Goal: Task Accomplishment & Management: Complete application form

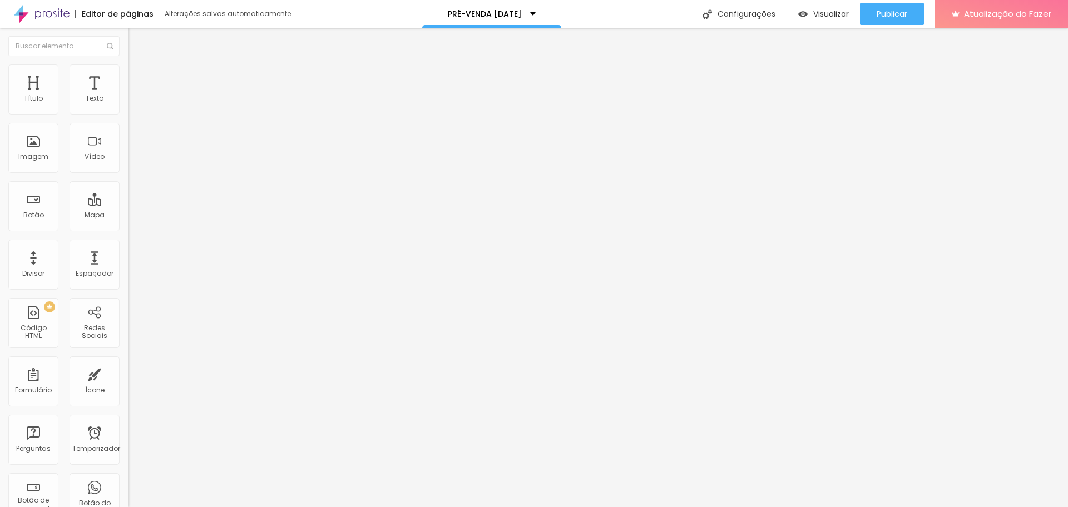
click at [892, 14] on font "Publicar" at bounding box center [891, 13] width 31 height 11
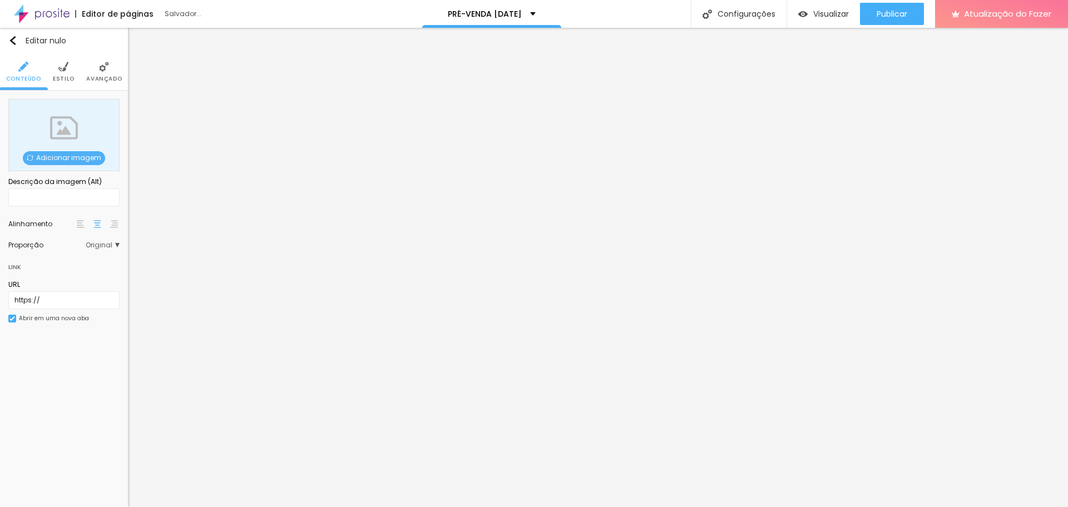
click at [68, 125] on div "Adicionar imagem" at bounding box center [63, 135] width 111 height 72
click at [67, 158] on font "Adicionar imagem" at bounding box center [68, 157] width 65 height 9
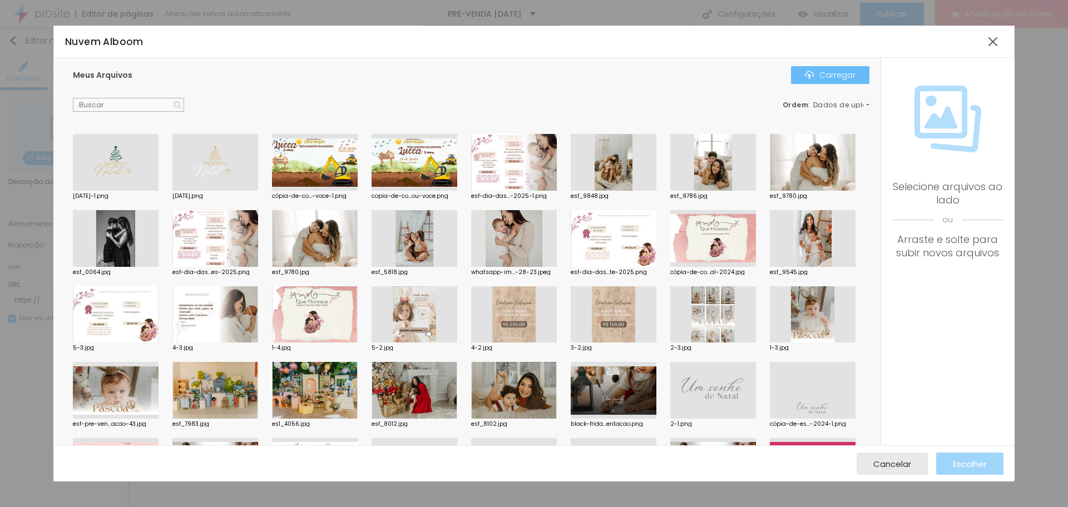
click at [808, 80] on button "Carregar" at bounding box center [830, 75] width 78 height 18
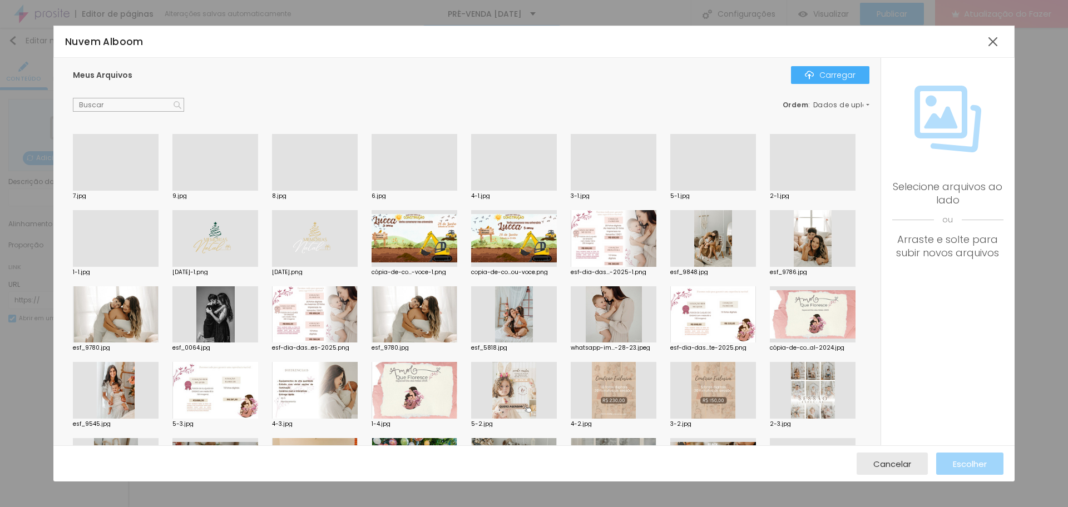
click at [158, 267] on div at bounding box center [116, 267] width 86 height 0
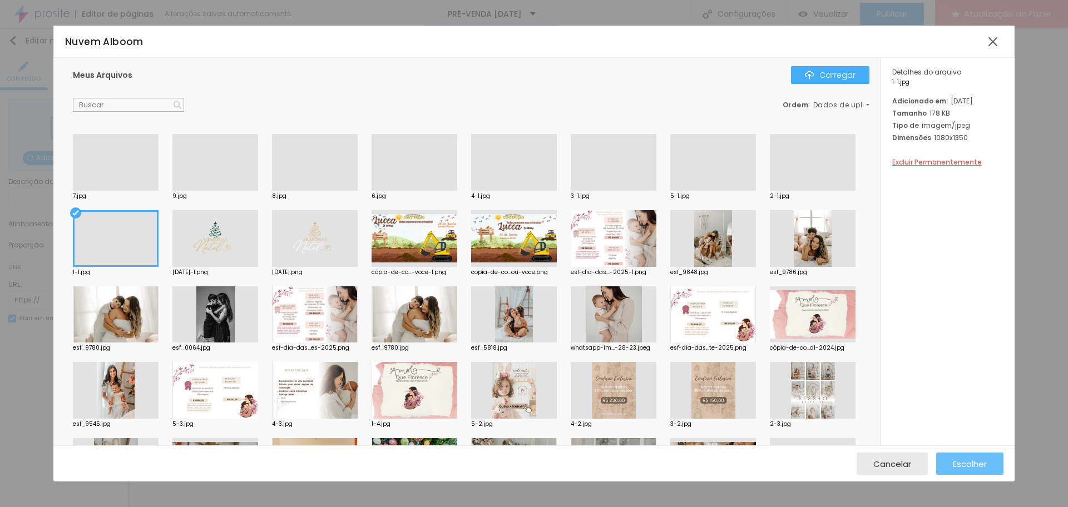
click at [966, 462] on font "Escolher" at bounding box center [969, 464] width 34 height 12
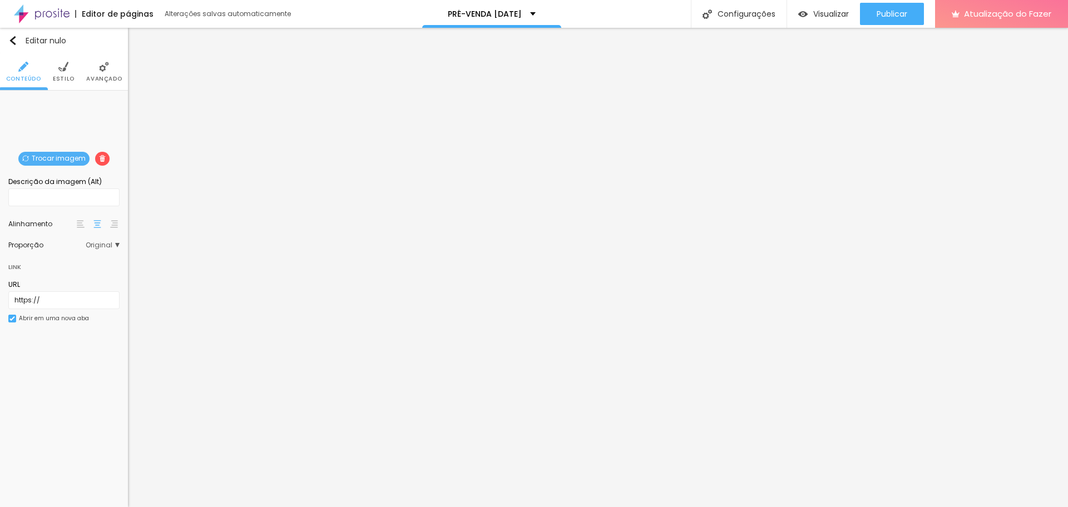
click at [61, 160] on font "Trocar imagem" at bounding box center [59, 157] width 54 height 9
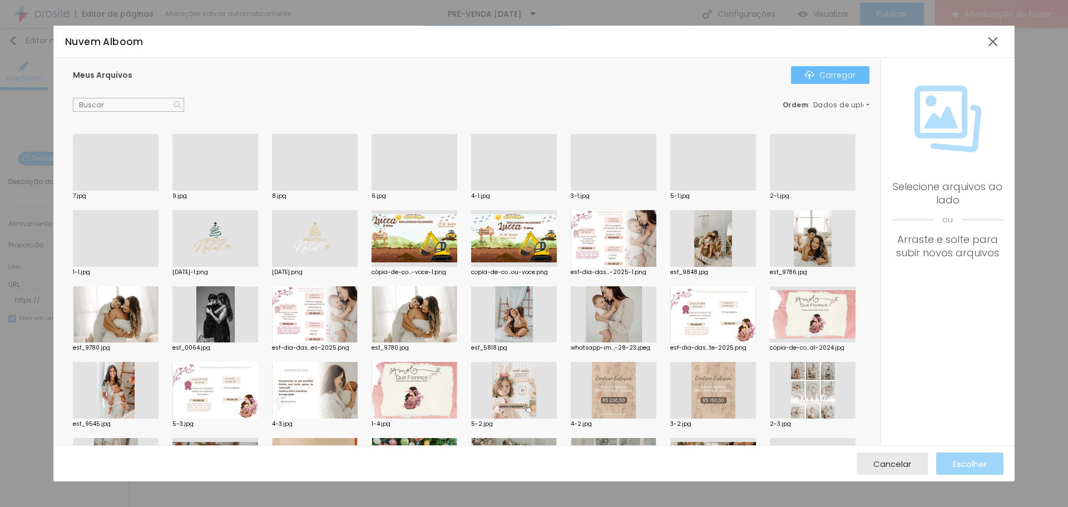
click at [825, 73] on font "Carregar" at bounding box center [837, 75] width 36 height 11
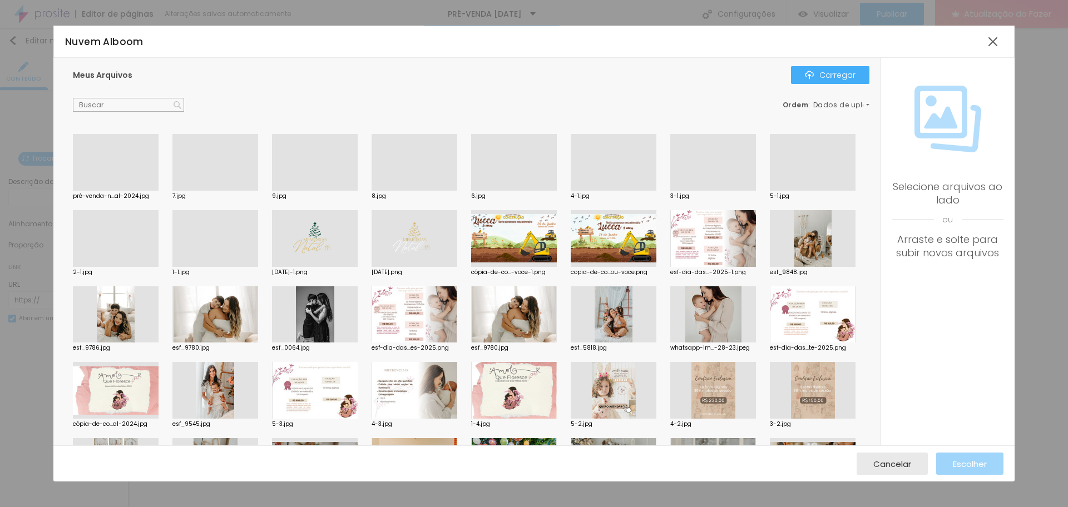
click at [146, 191] on div at bounding box center [116, 191] width 86 height 0
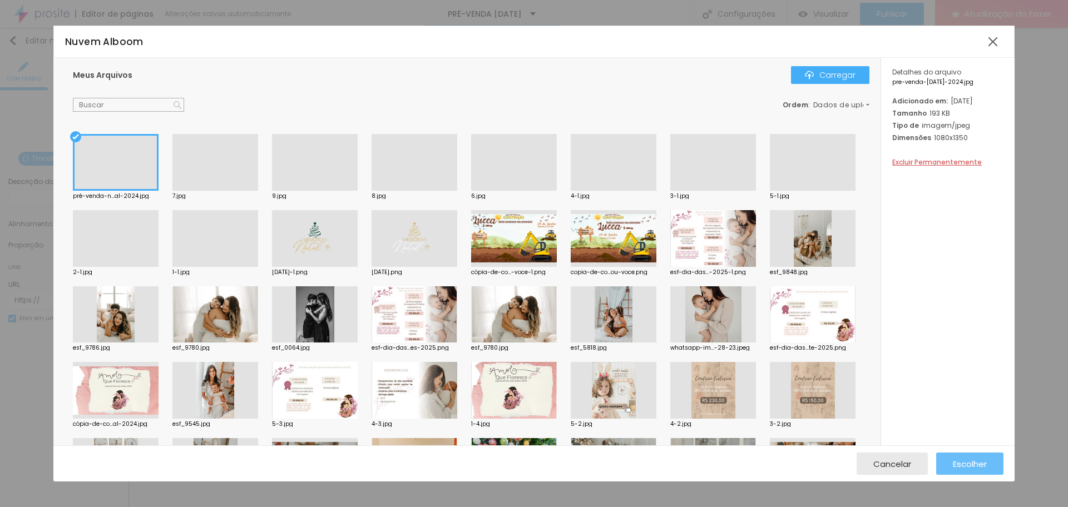
click at [961, 456] on div "Escolher" at bounding box center [969, 464] width 34 height 22
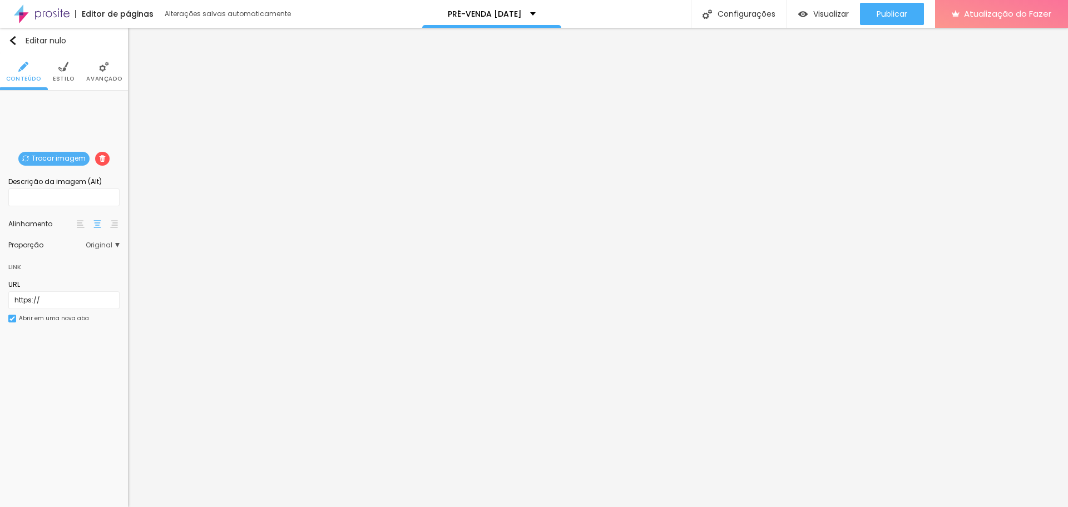
click at [66, 78] on font "Estilo" at bounding box center [64, 79] width 22 height 8
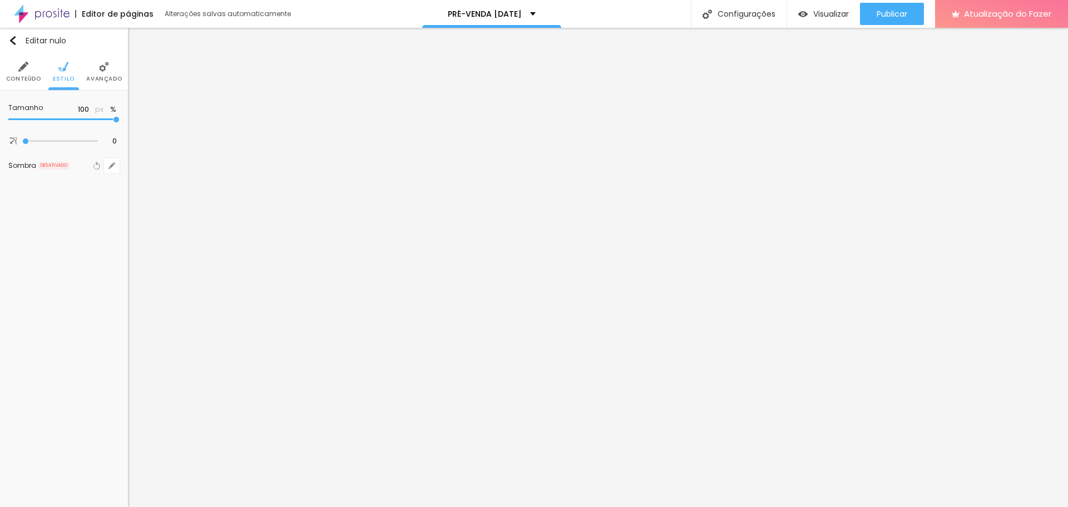
type input "95"
type input "90"
type input "85"
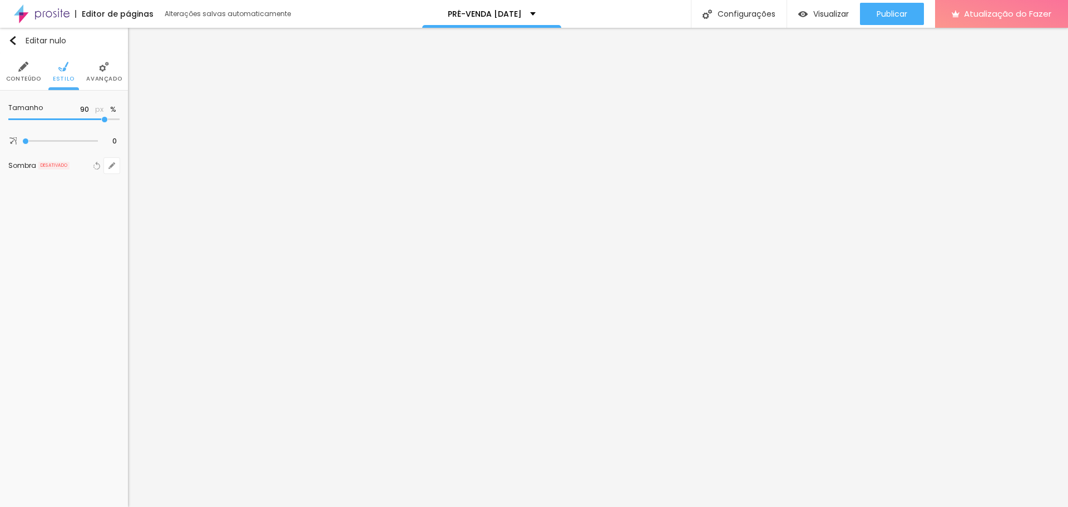
type input "85"
type input "80"
type input "75"
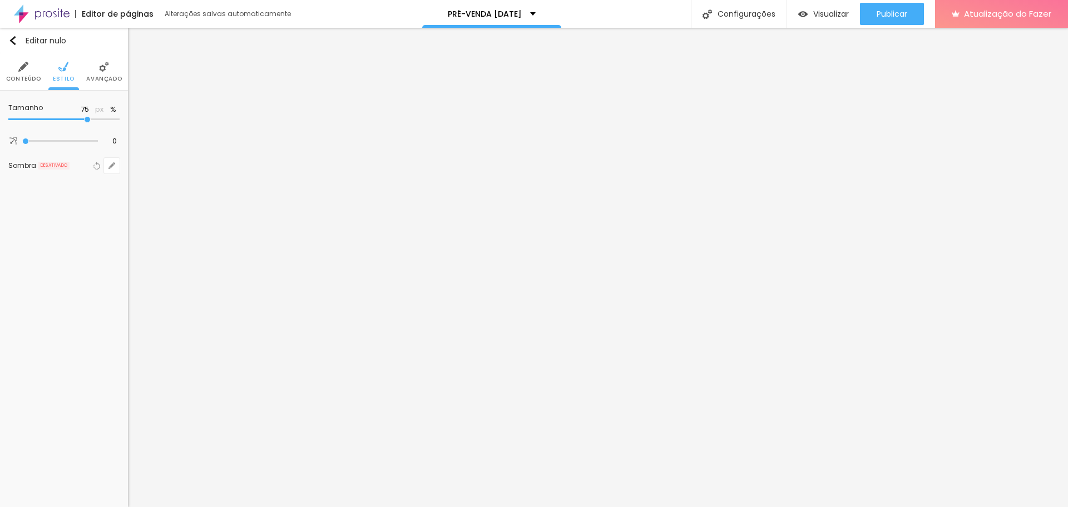
type input "70"
type input "65"
type input "60"
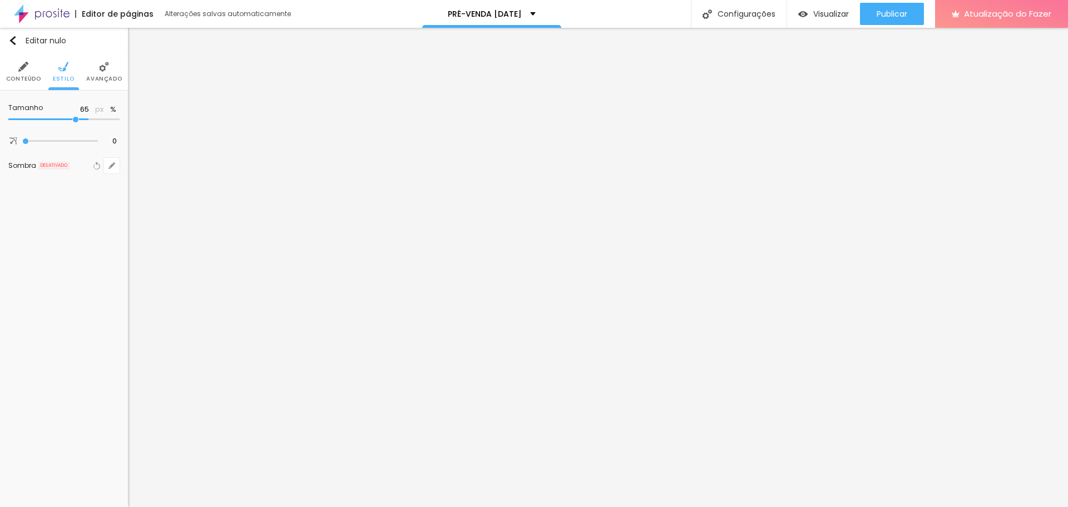
type input "60"
type input "55"
type input "50"
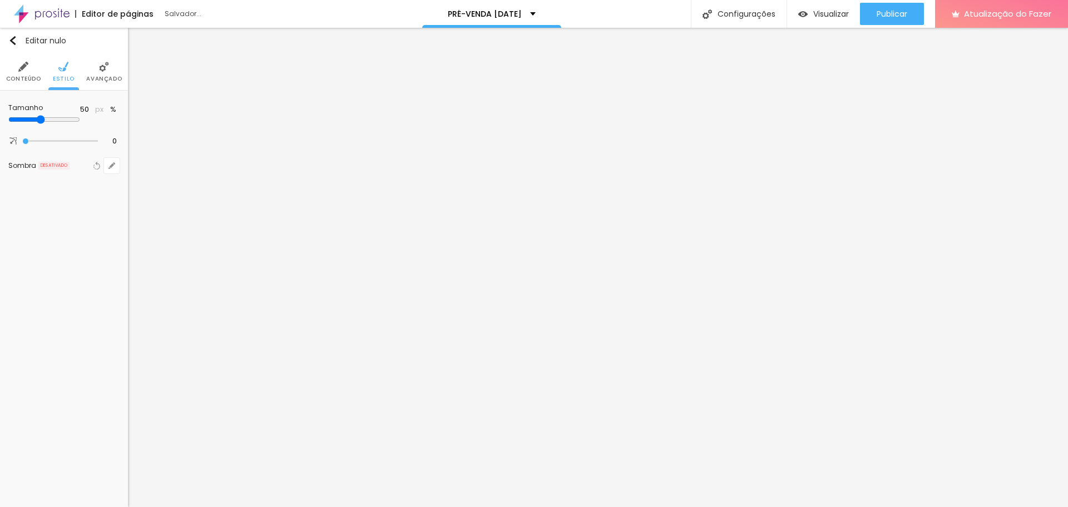
type input "45"
drag, startPoint x: 112, startPoint y: 121, endPoint x: 50, endPoint y: 118, distance: 61.8
type input "45"
click at [50, 118] on input "range" at bounding box center [44, 119] width 72 height 9
click at [56, 115] on div at bounding box center [63, 120] width 111 height 10
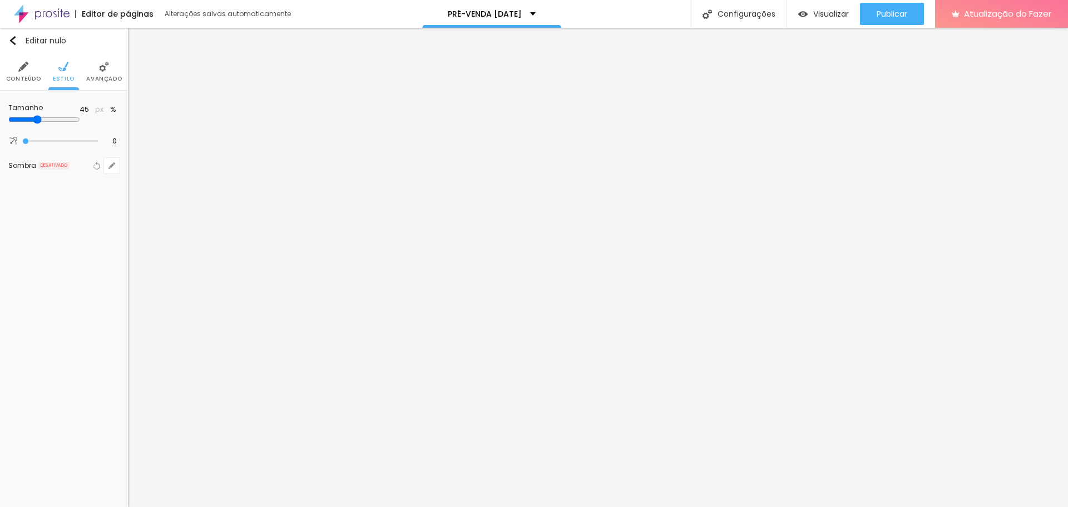
type input "50"
type input "55"
type input "60"
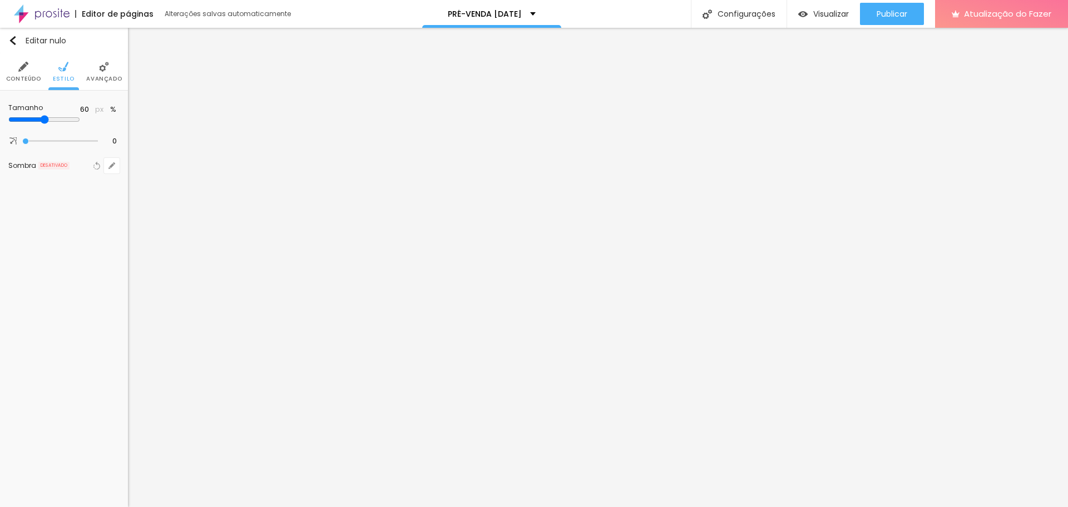
type input "60"
type input "65"
type input "70"
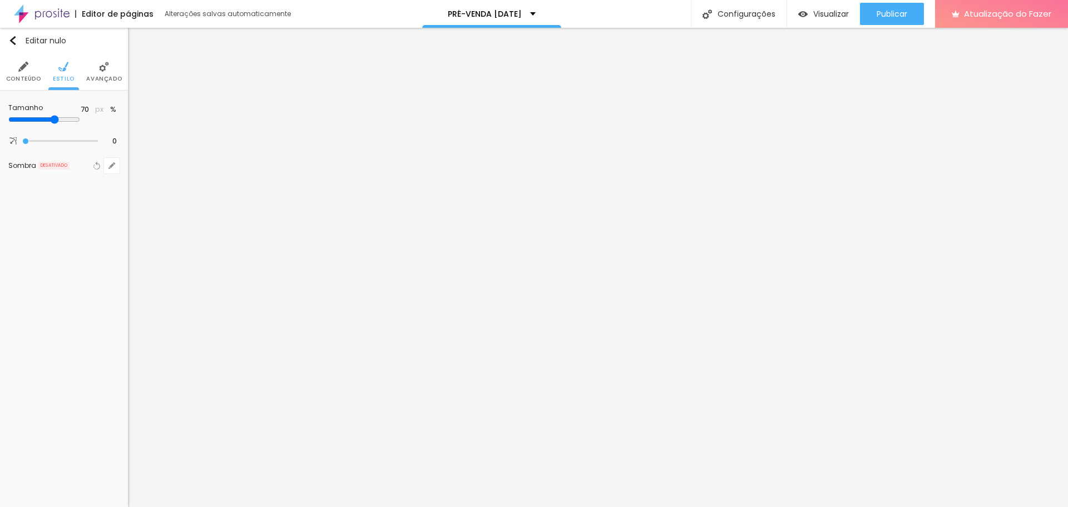
type input "75"
type input "80"
type input "90"
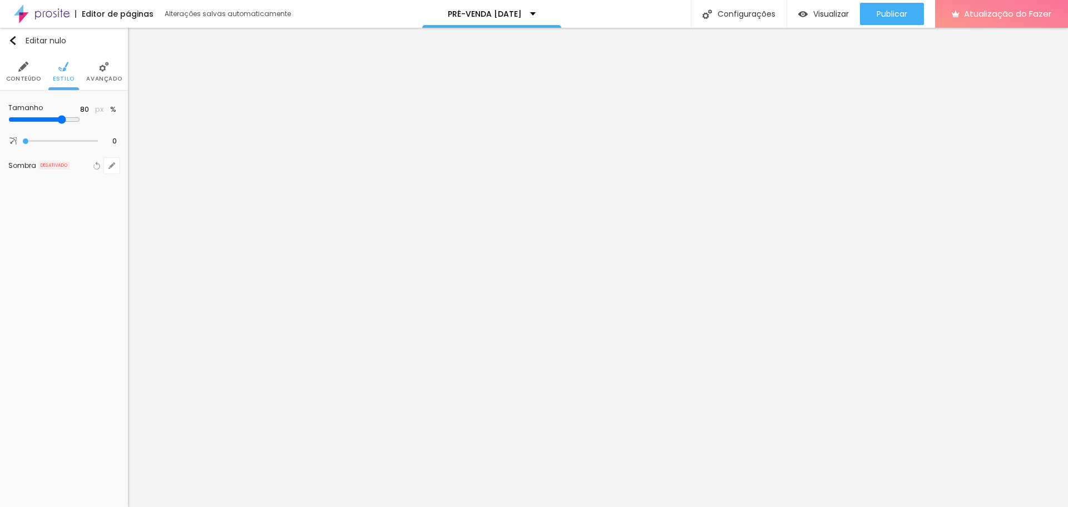
type input "90"
type input "95"
type input "100"
drag, startPoint x: 51, startPoint y: 118, endPoint x: 159, endPoint y: 118, distance: 108.4
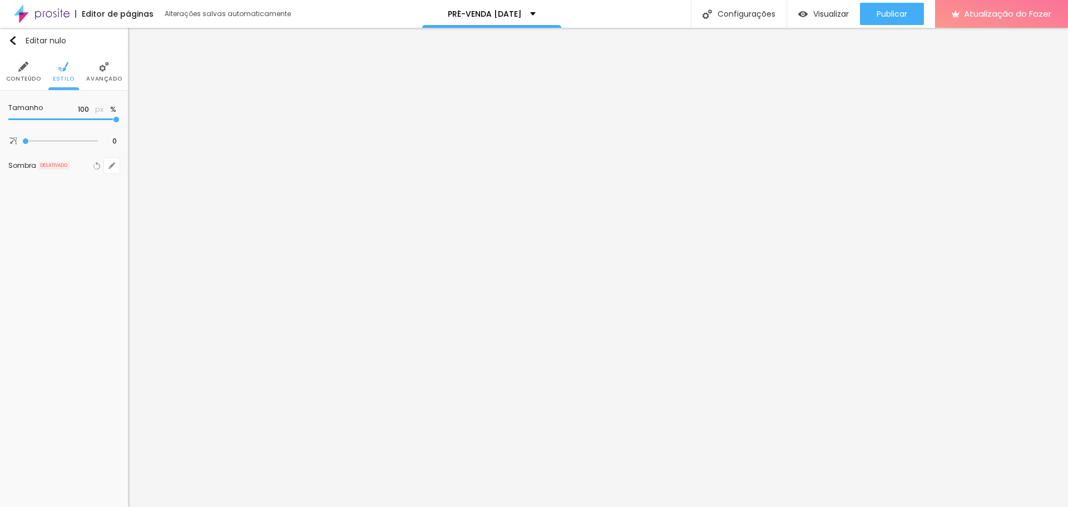
type input "100"
click at [120, 118] on input "range" at bounding box center [63, 120] width 111 height 6
click at [12, 38] on img "button" at bounding box center [12, 40] width 9 height 9
click at [63, 71] on img at bounding box center [63, 67] width 10 height 10
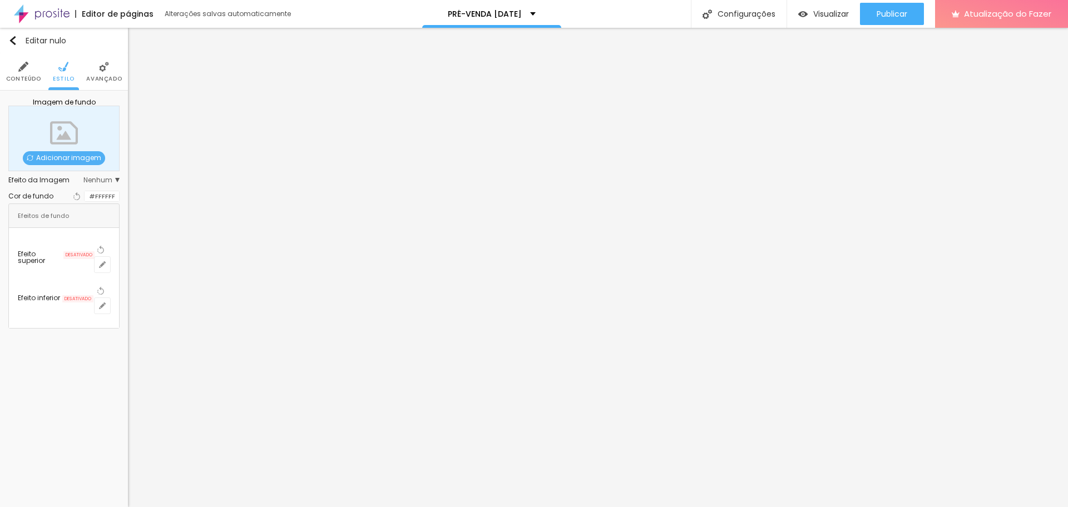
click at [105, 71] on img at bounding box center [104, 67] width 10 height 10
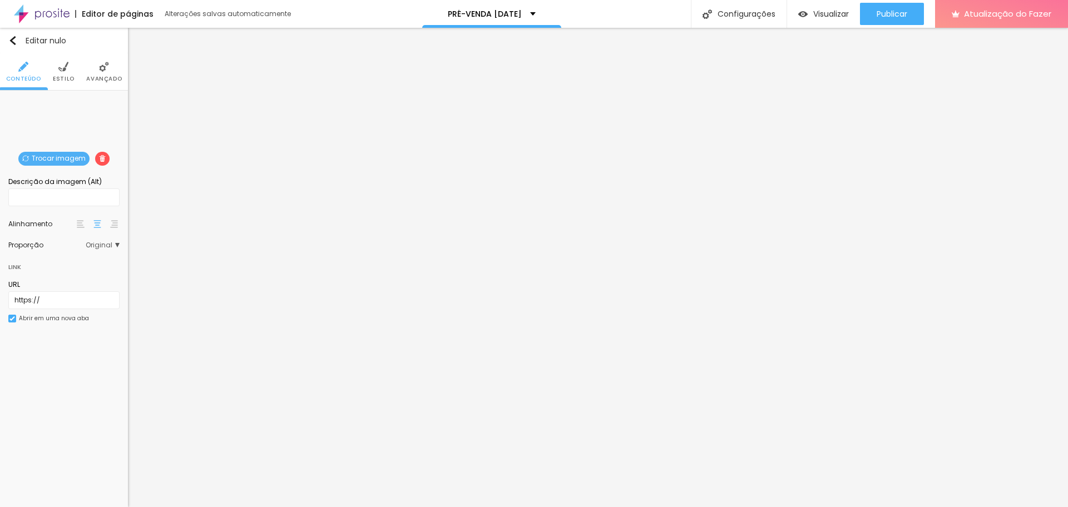
click at [65, 160] on font "Trocar imagem" at bounding box center [59, 157] width 54 height 9
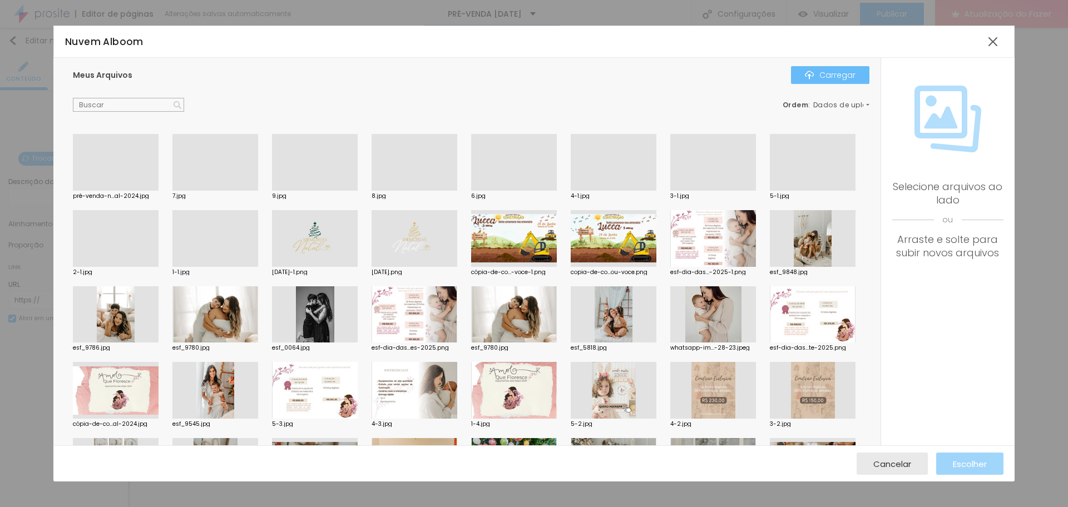
click at [827, 78] on font "Carregar" at bounding box center [837, 75] width 36 height 11
click at [885, 471] on div "Cancelar" at bounding box center [892, 464] width 38 height 22
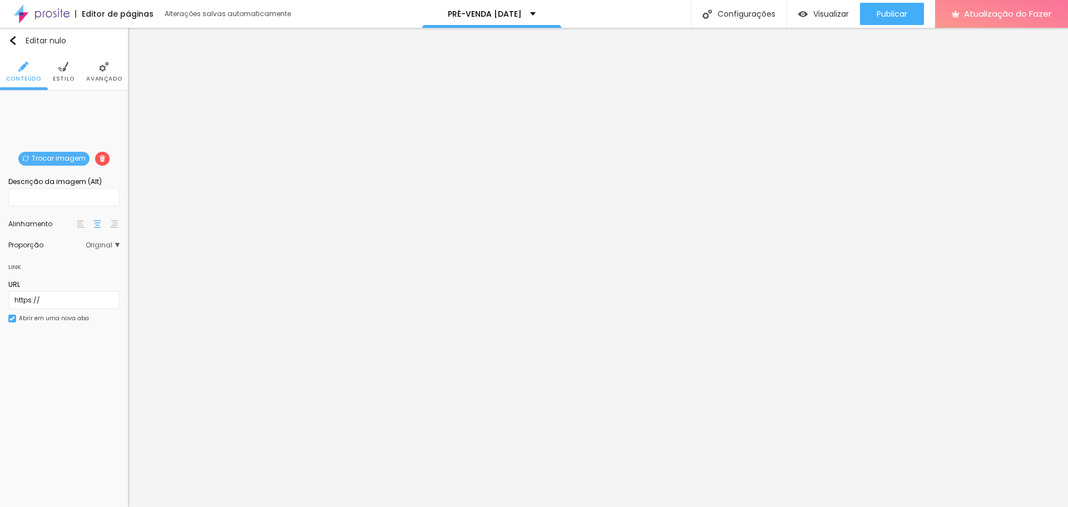
click at [66, 158] on font "Trocar imagem" at bounding box center [59, 157] width 54 height 9
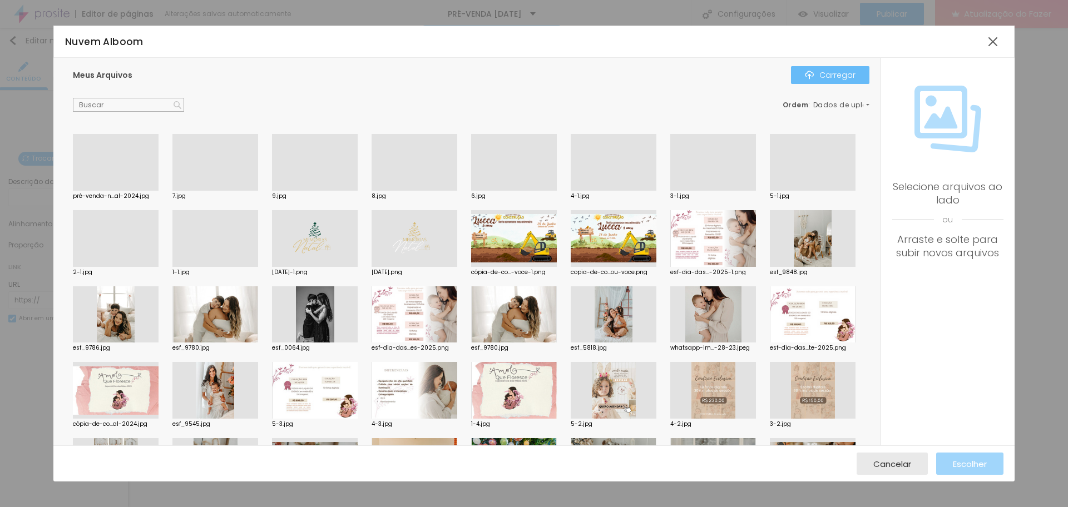
click at [822, 71] on font "Carregar" at bounding box center [837, 75] width 36 height 11
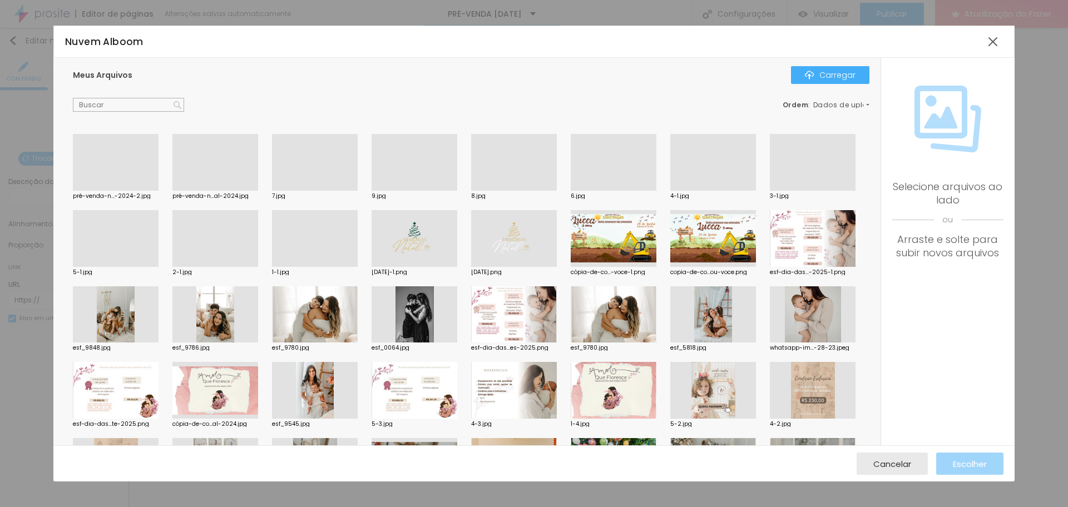
click at [136, 191] on div at bounding box center [116, 191] width 86 height 0
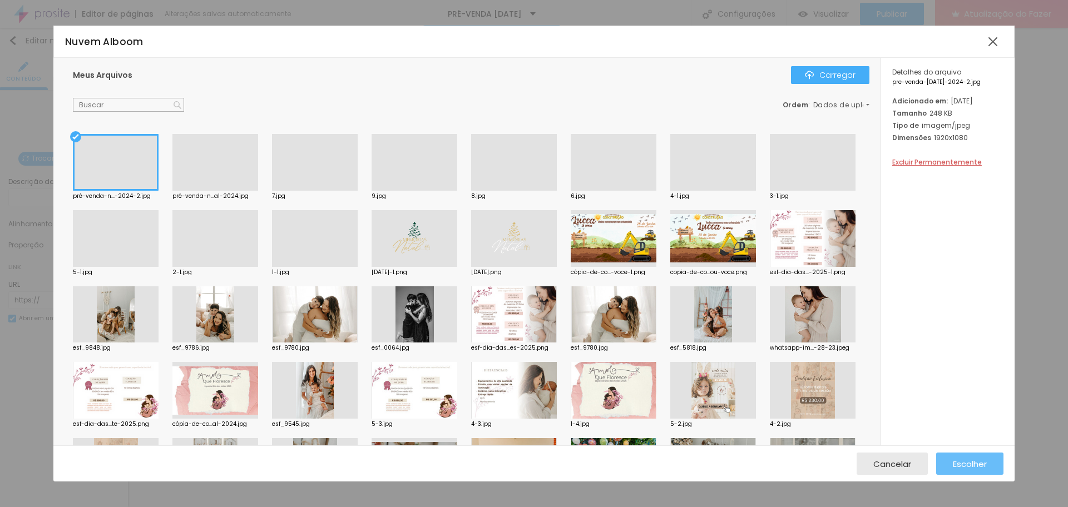
click at [986, 467] on button "Escolher" at bounding box center [969, 464] width 67 height 22
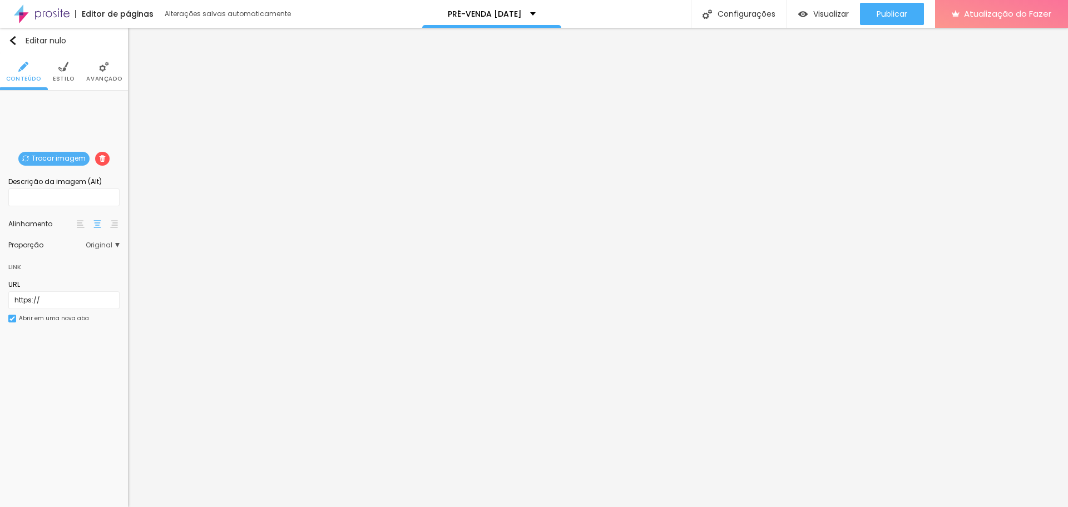
click at [110, 245] on font "Original" at bounding box center [99, 244] width 27 height 9
click at [92, 260] on span "Cinema" at bounding box center [73, 261] width 63 height 7
click at [64, 72] on li "Estilo" at bounding box center [64, 71] width 22 height 37
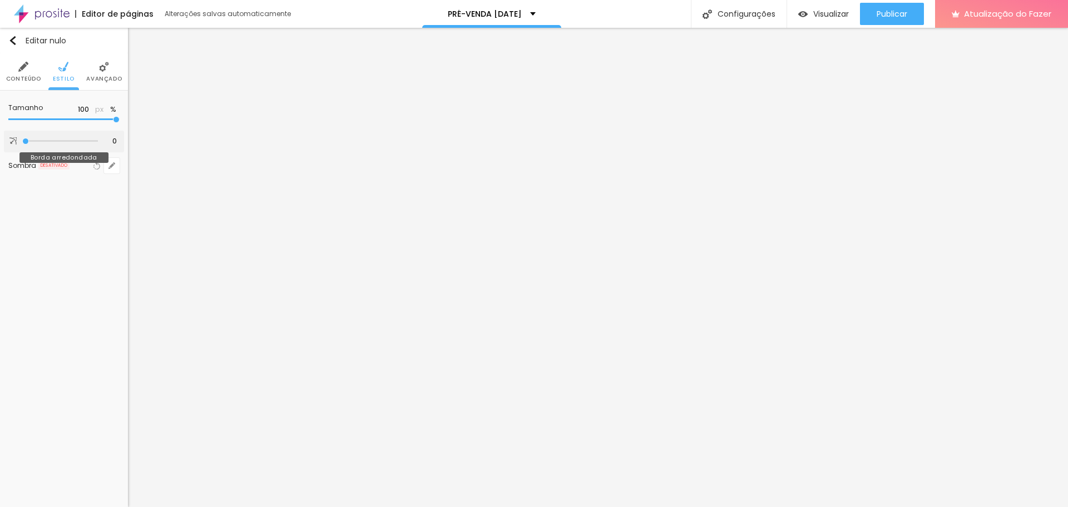
type input "14"
type input "15"
type input "18"
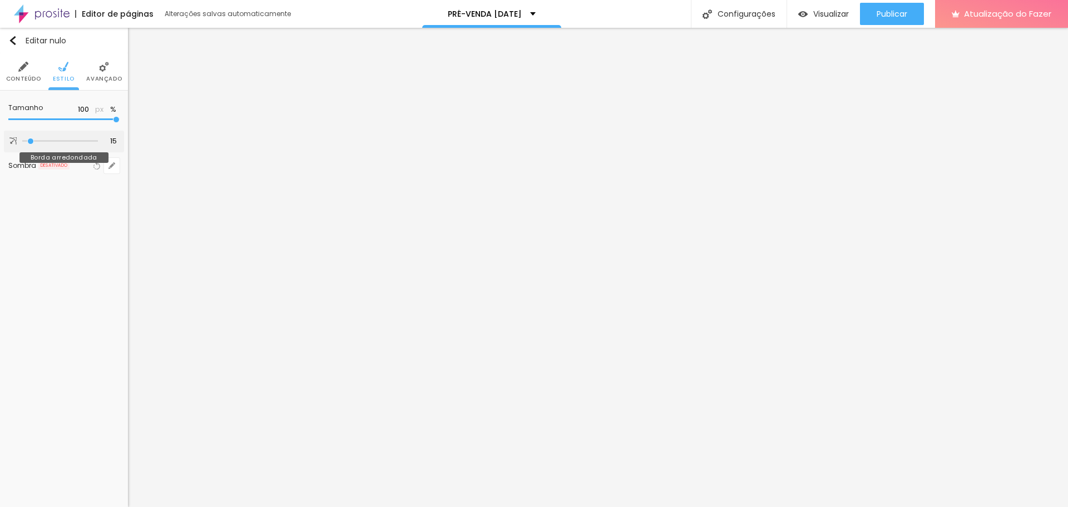
type input "18"
type input "26"
type input "35"
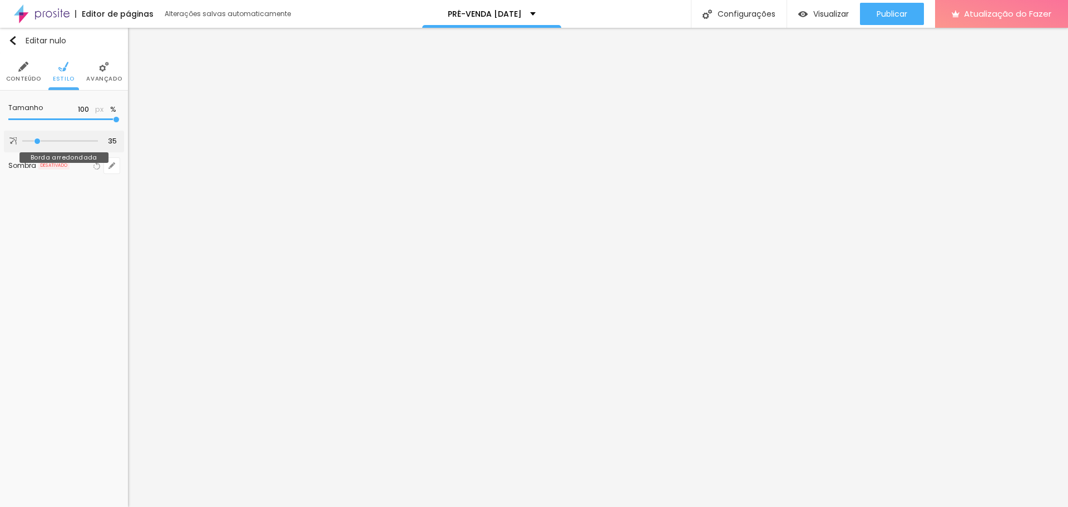
type input "48"
type input "56"
type input "64"
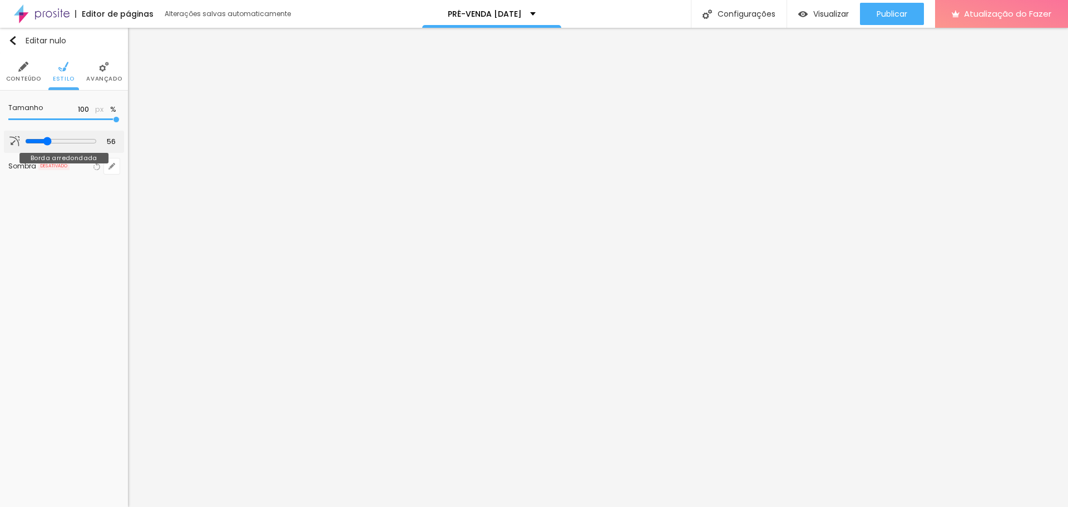
type input "64"
type input "66"
type input "67"
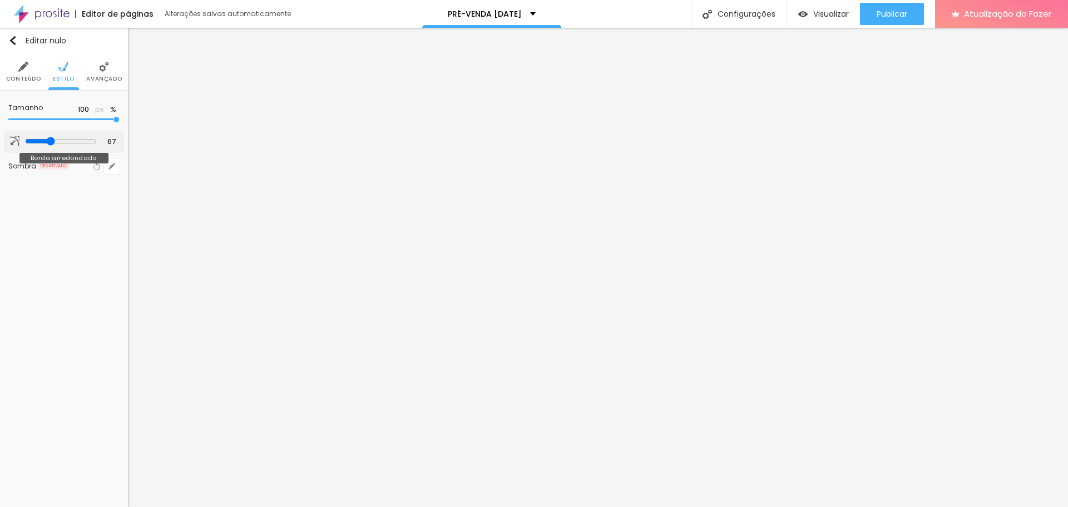
type input "71"
type input "72"
type input "77"
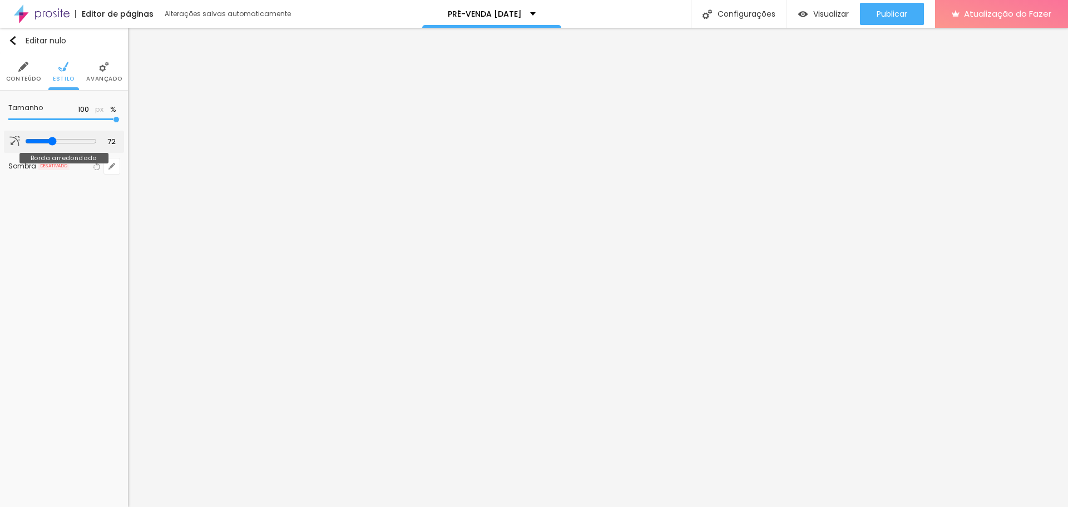
type input "77"
type input "81"
type input "82"
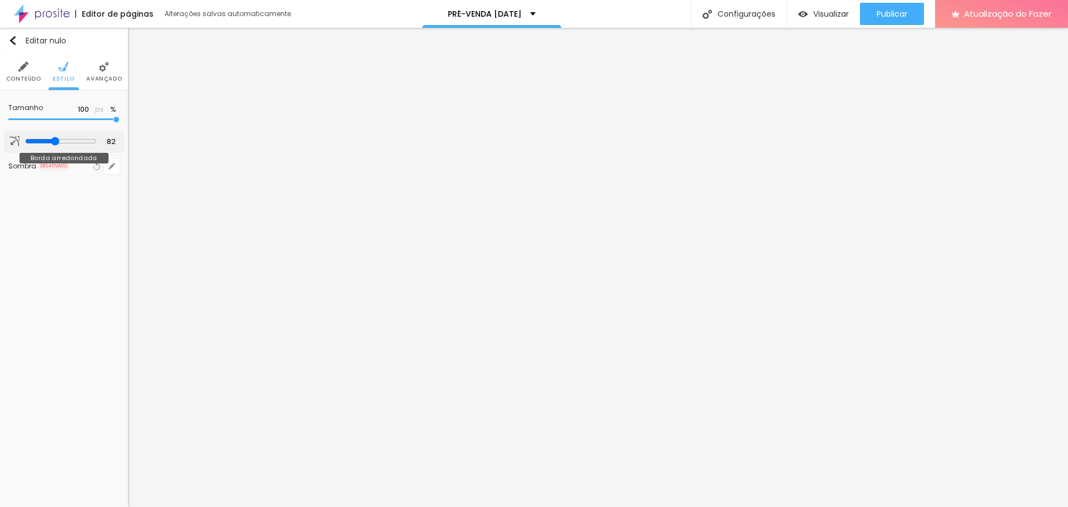
type input "77"
type input "71"
type input "74"
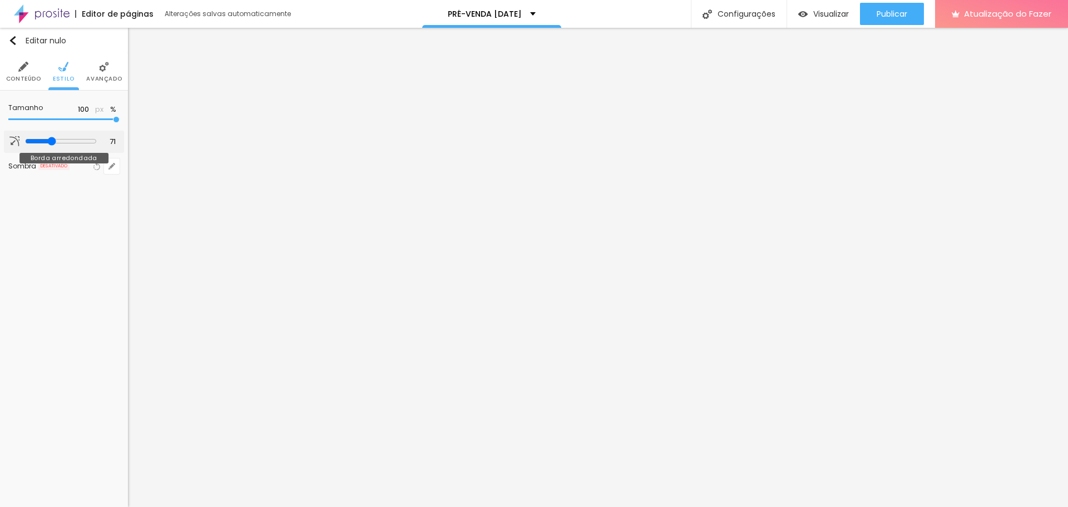
type input "74"
type input "81"
type input "82"
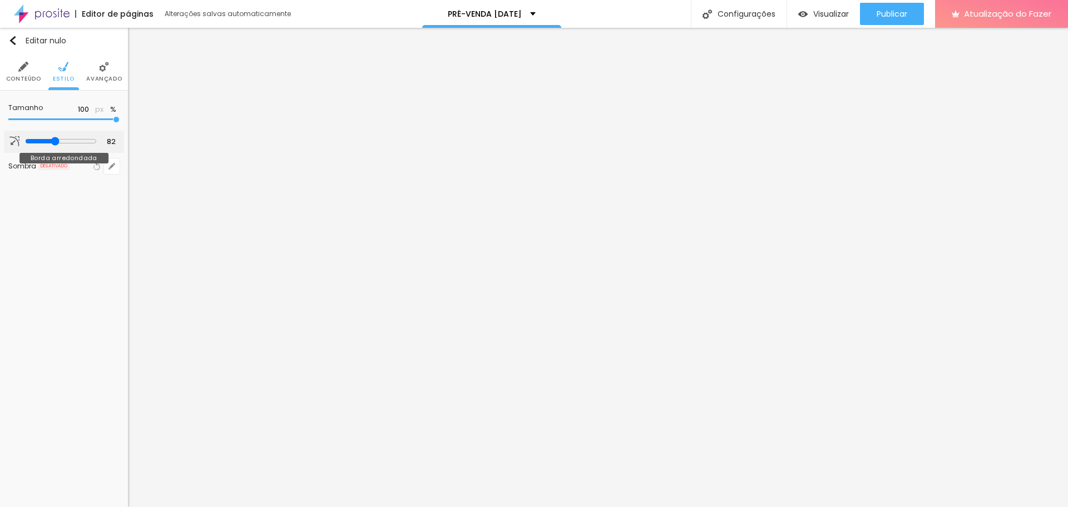
type input "87"
type input "91"
type input "89"
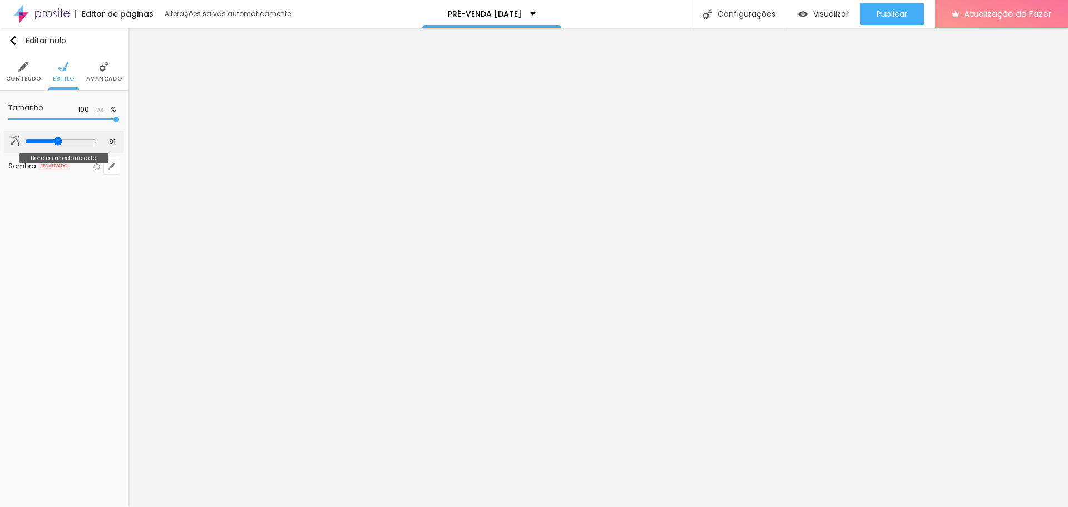
type input "89"
type input "86"
type input "84"
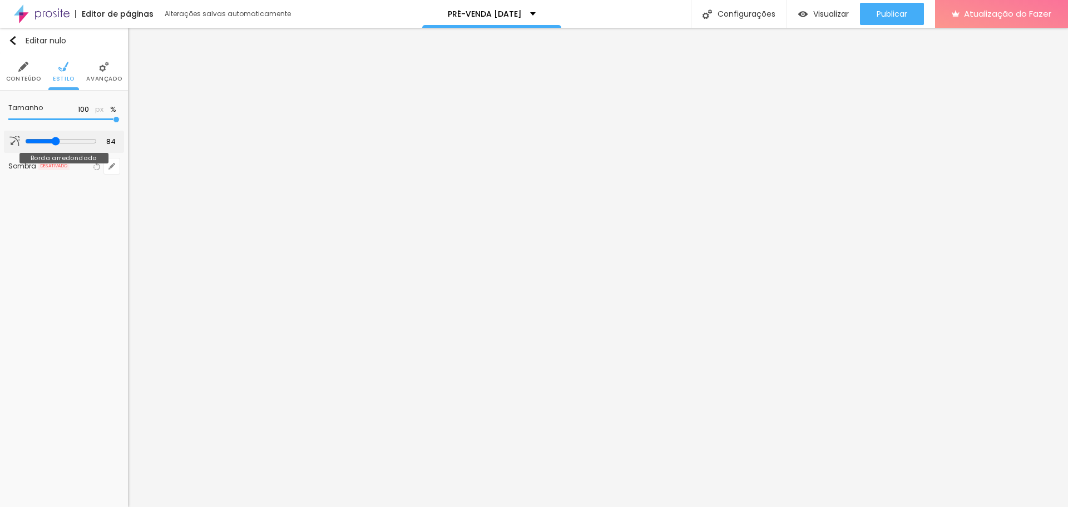
type input "82"
type input "79"
type input "67"
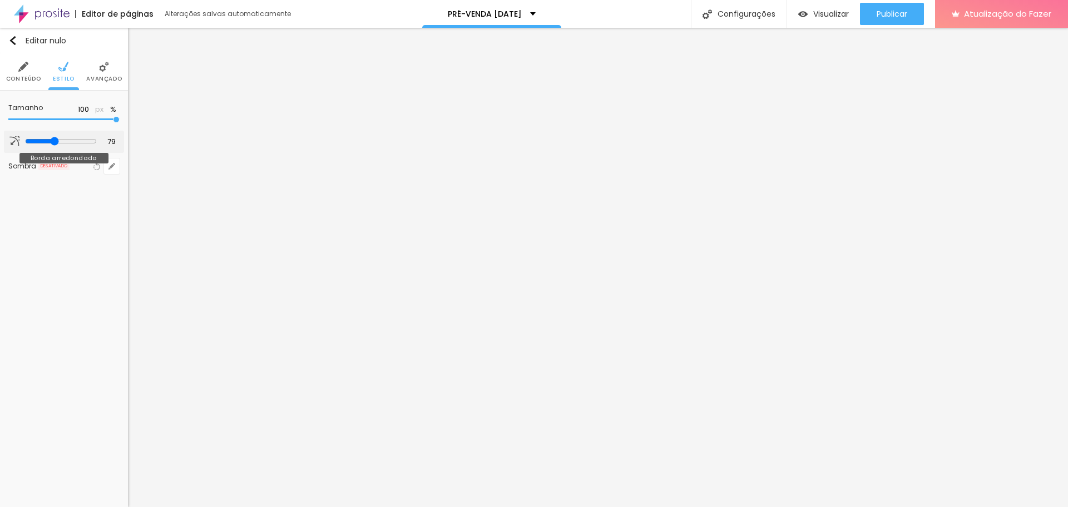
type input "67"
type input "61"
type input "54"
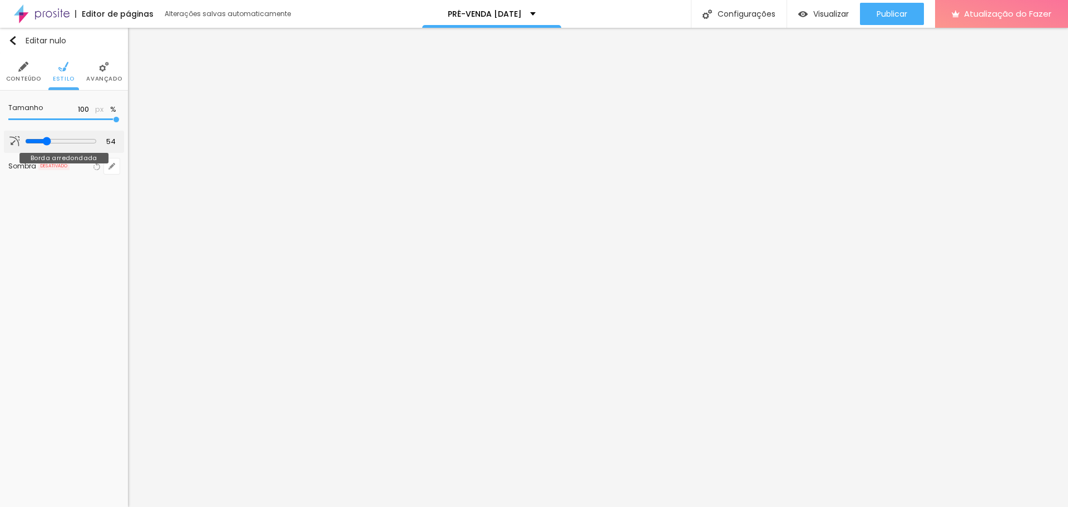
type input "49"
type input "46"
type input "44"
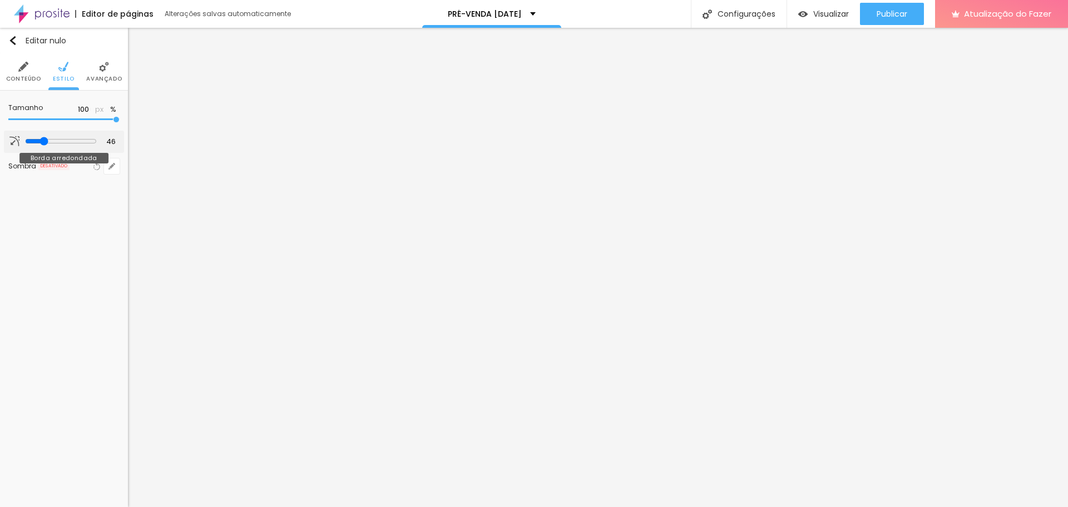
type input "44"
type input "41"
type input "38"
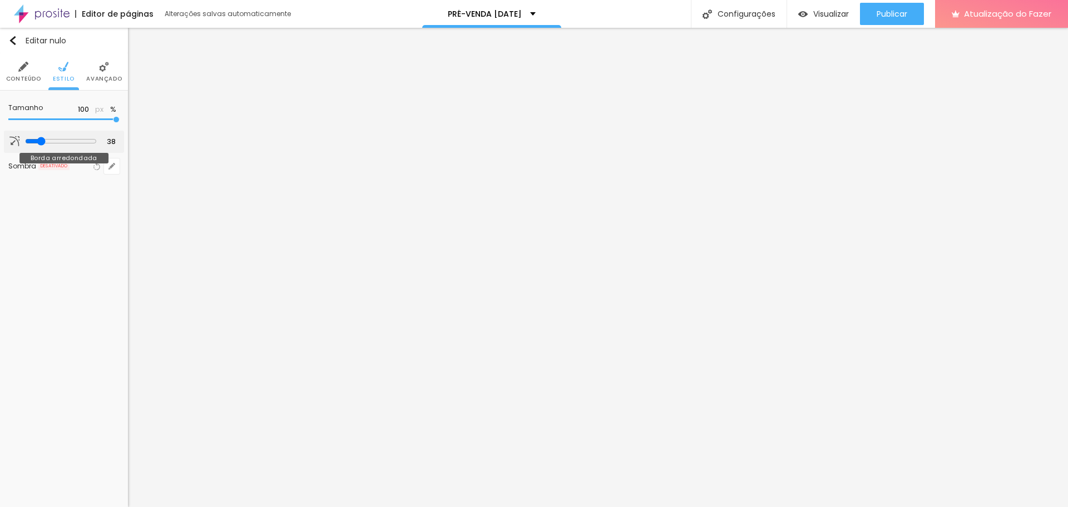
drag, startPoint x: 30, startPoint y: 142, endPoint x: 39, endPoint y: 143, distance: 9.0
type input "38"
click at [39, 143] on input "range" at bounding box center [61, 141] width 72 height 9
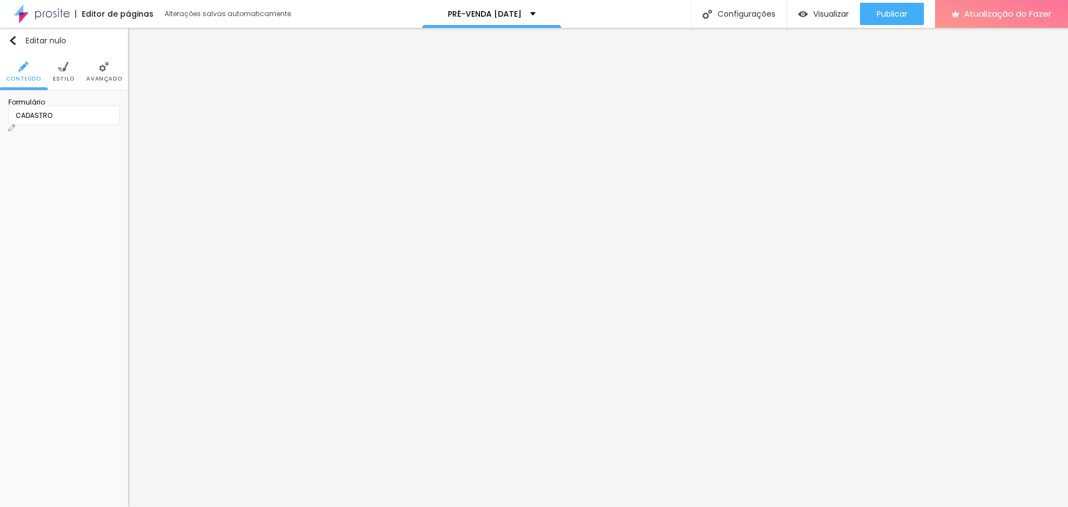
click at [113, 125] on div "CADASTRO" at bounding box center [63, 115] width 111 height 19
drag, startPoint x: 413, startPoint y: 265, endPoint x: 325, endPoint y: 265, distance: 87.8
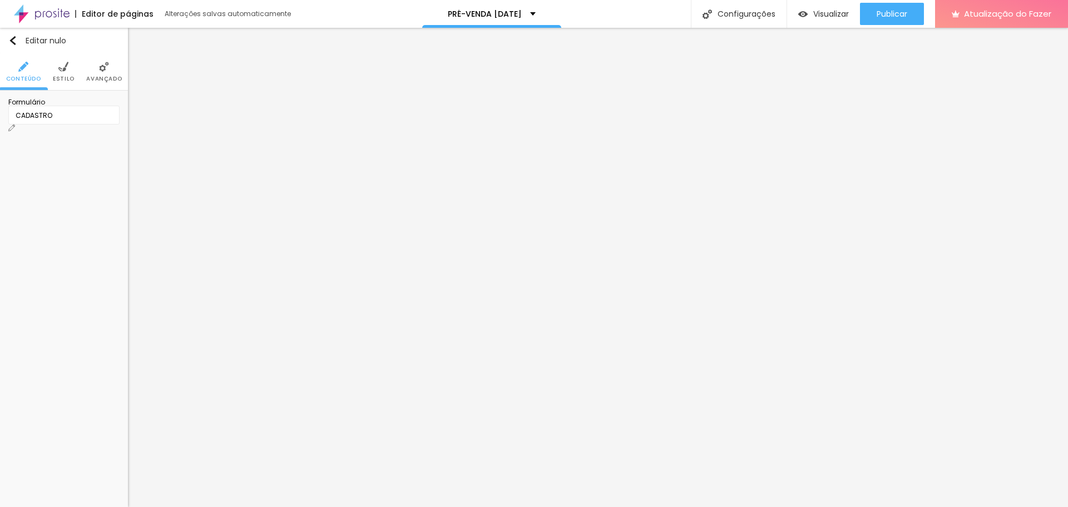
drag, startPoint x: 443, startPoint y: 272, endPoint x: 329, endPoint y: 274, distance: 114.0
type input "t"
type input "Telefone"
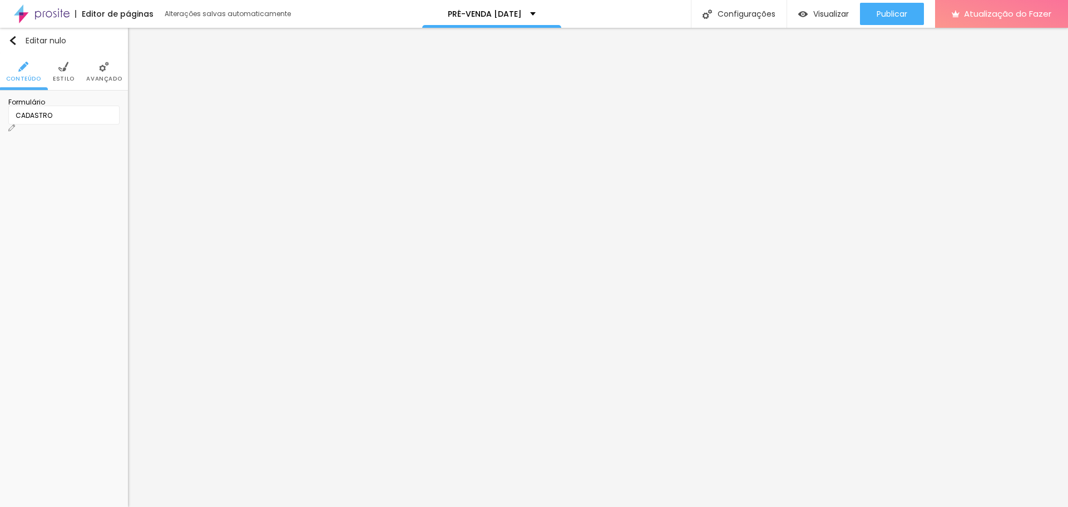
drag, startPoint x: 594, startPoint y: 267, endPoint x: 621, endPoint y: 267, distance: 26.7
type input "Coloque seu telefone aqui"
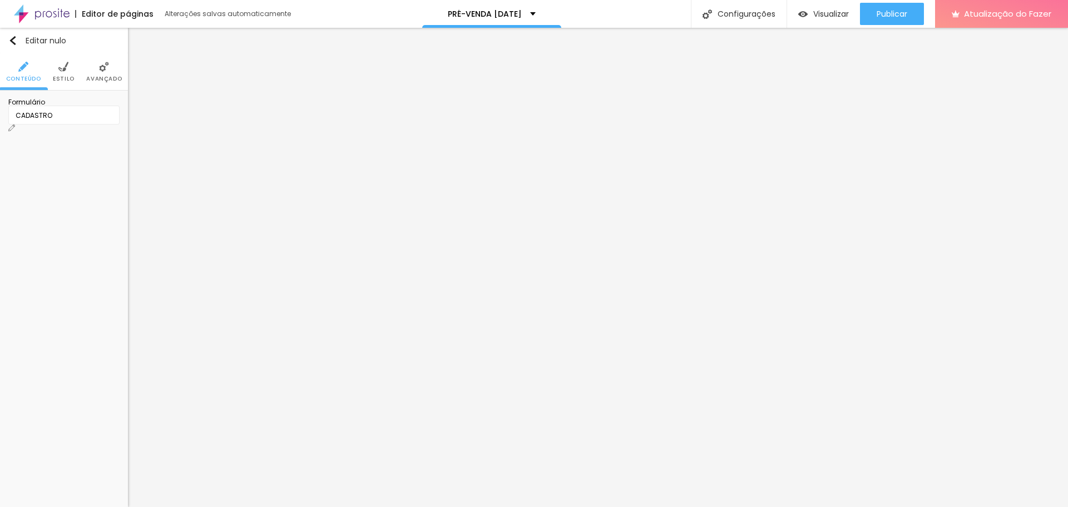
type input "Nome Completo"
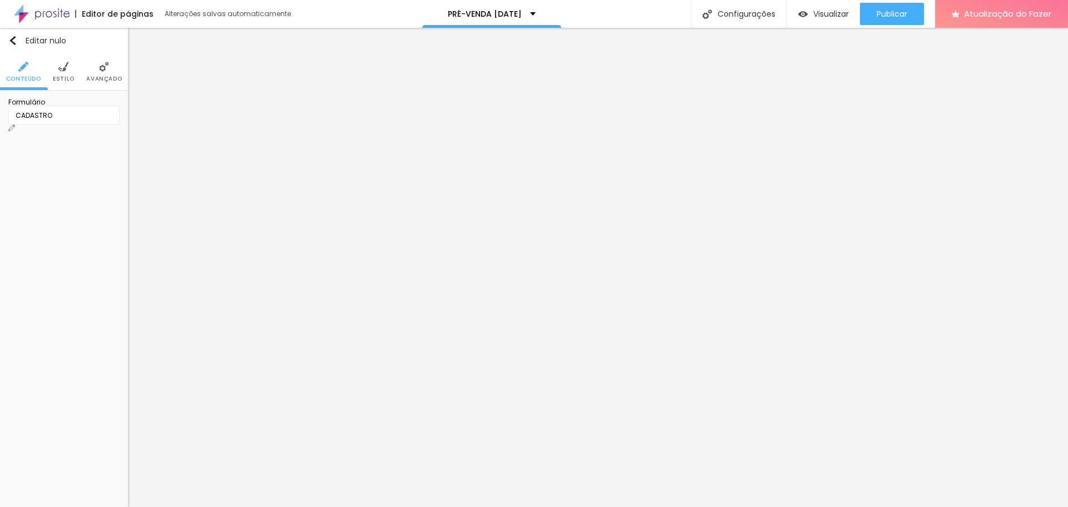
drag, startPoint x: 444, startPoint y: 414, endPoint x: 467, endPoint y: 413, distance: 22.8
type input "Pré-venda lote 1"
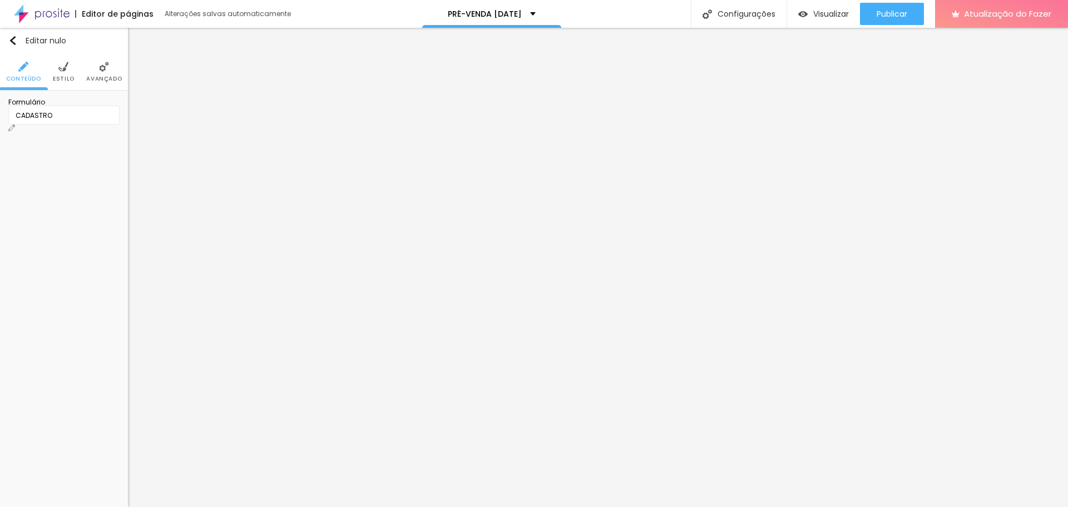
radio input "true"
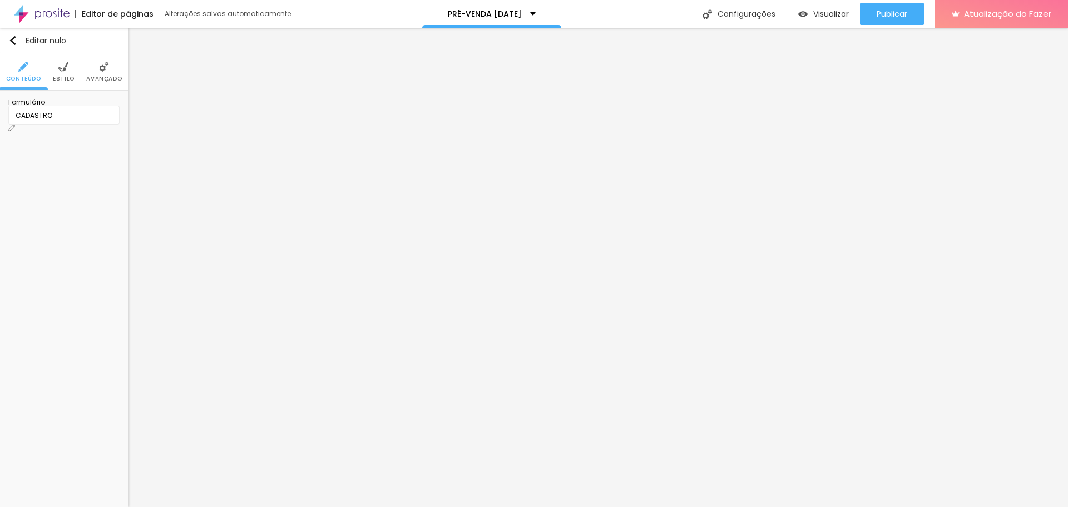
radio input "true"
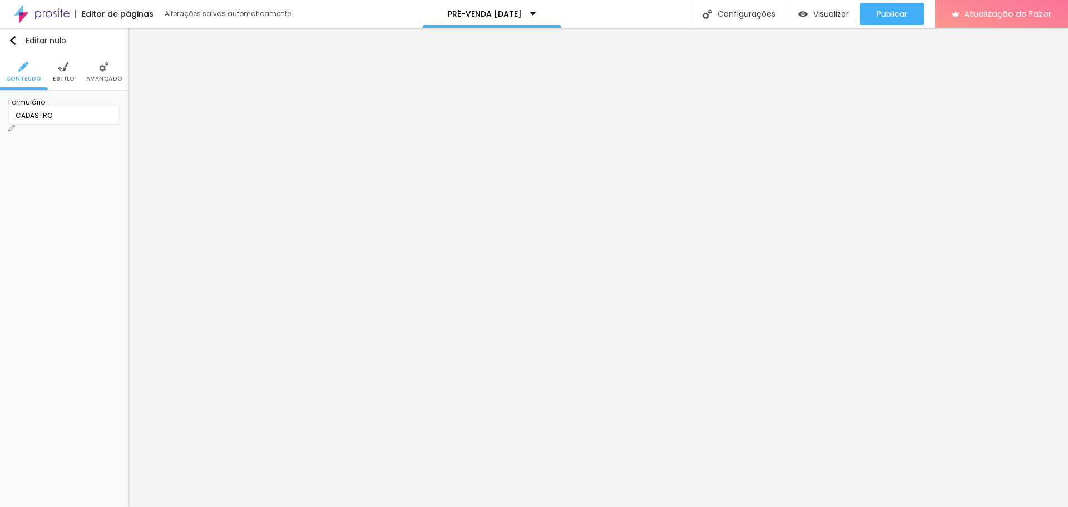
click at [15, 125] on img at bounding box center [11, 128] width 7 height 7
click at [72, 77] on font "Estilo" at bounding box center [64, 79] width 22 height 8
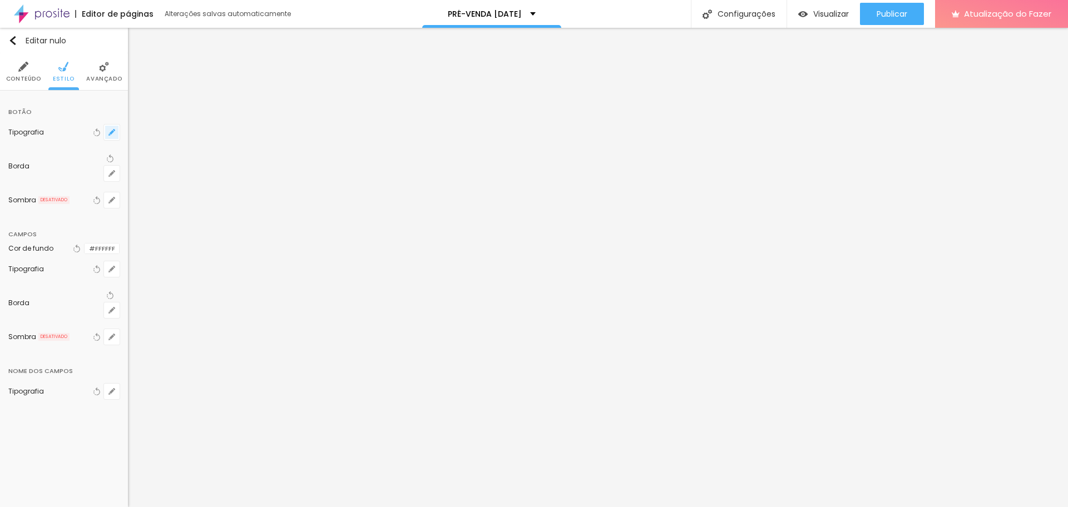
click at [112, 133] on icon "button" at bounding box center [111, 132] width 7 height 7
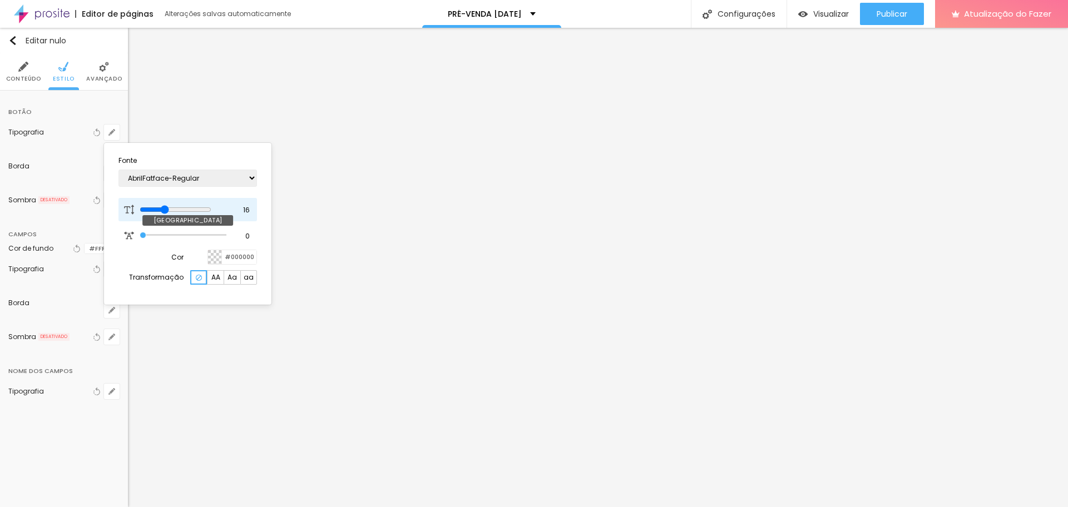
type input "17"
type input "18"
type input "17"
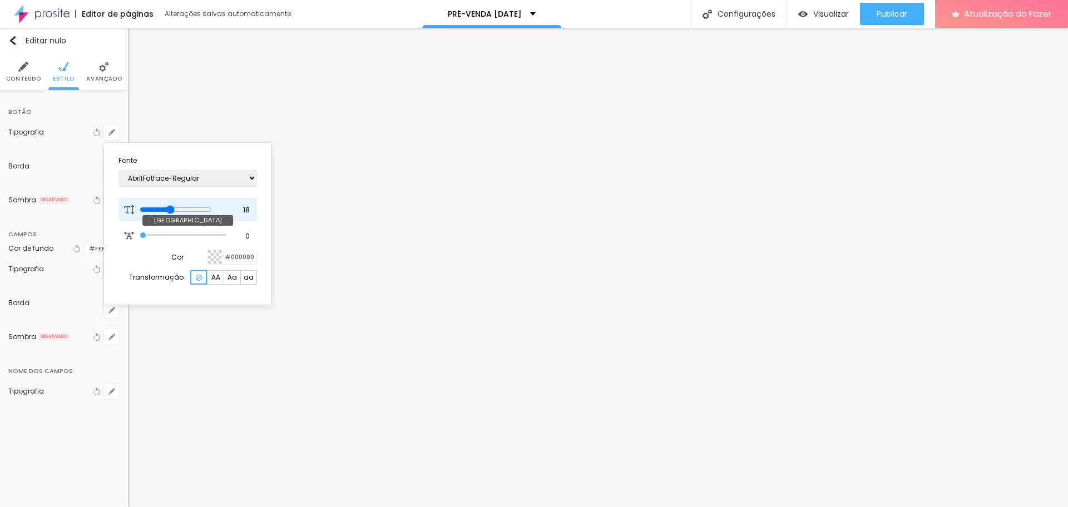
type input "17"
type input "16"
type input "15"
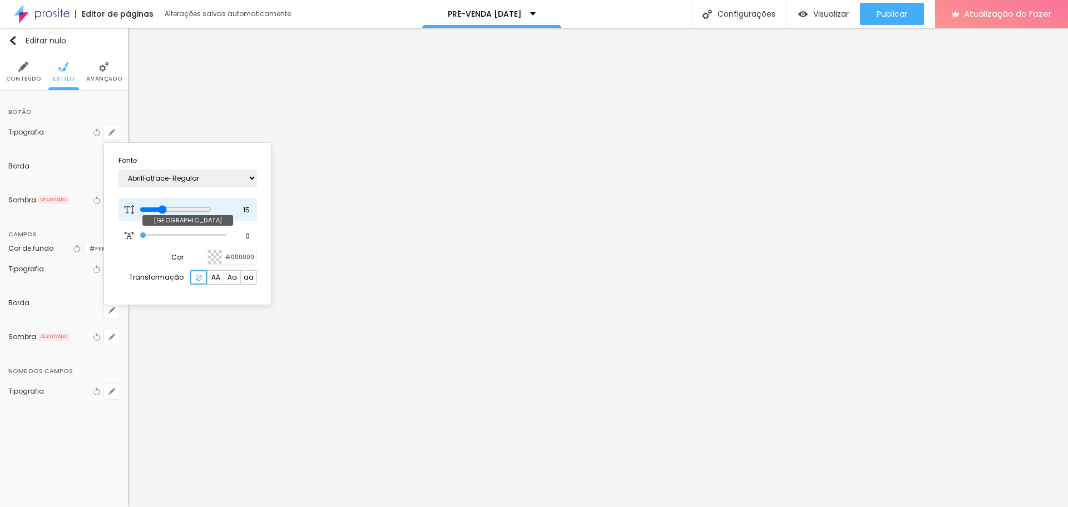
type input "14"
drag, startPoint x: 171, startPoint y: 210, endPoint x: 164, endPoint y: 208, distance: 7.6
type input "14"
click at [164, 208] on input "range" at bounding box center [176, 209] width 72 height 9
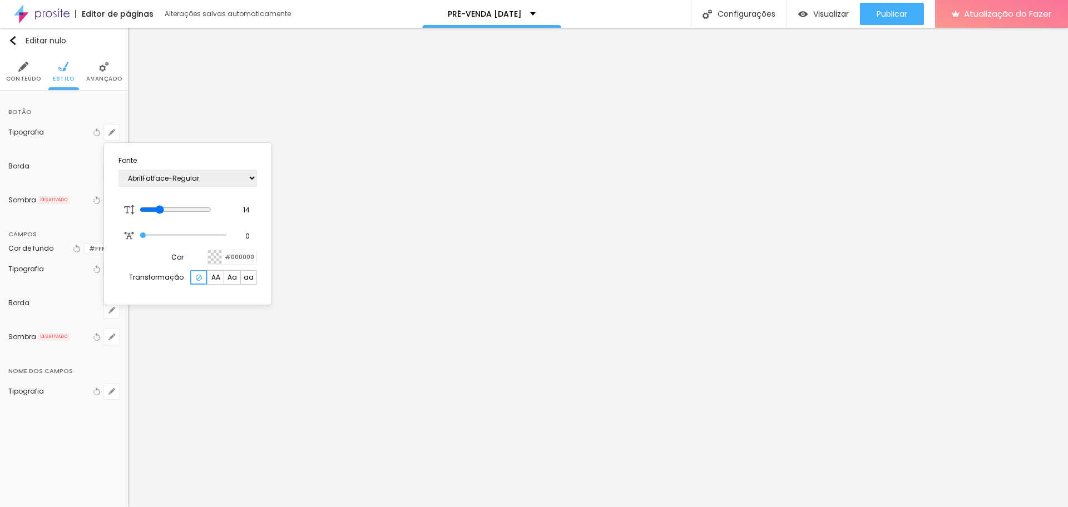
click at [61, 267] on div at bounding box center [534, 253] width 1068 height 507
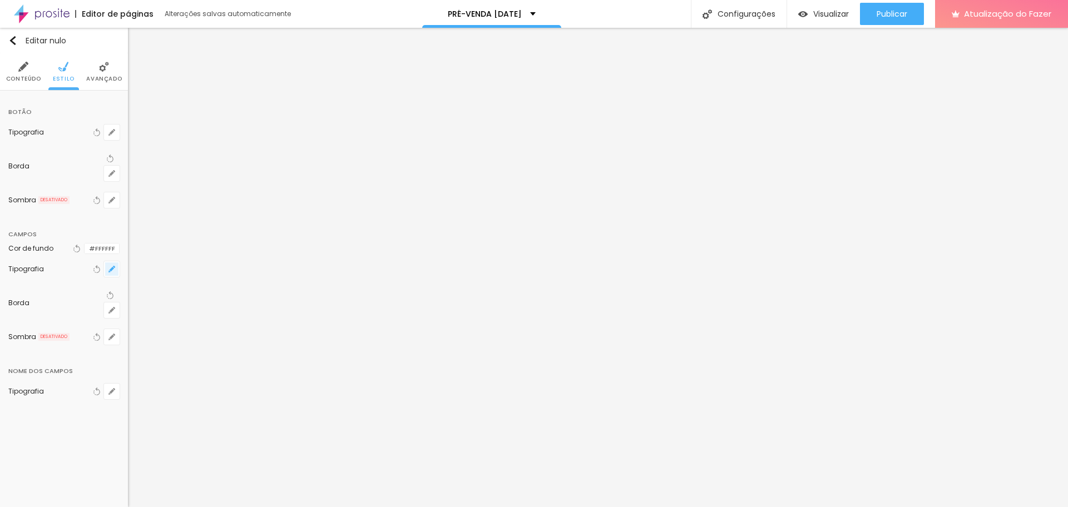
click at [112, 267] on icon "button" at bounding box center [112, 269] width 4 height 4
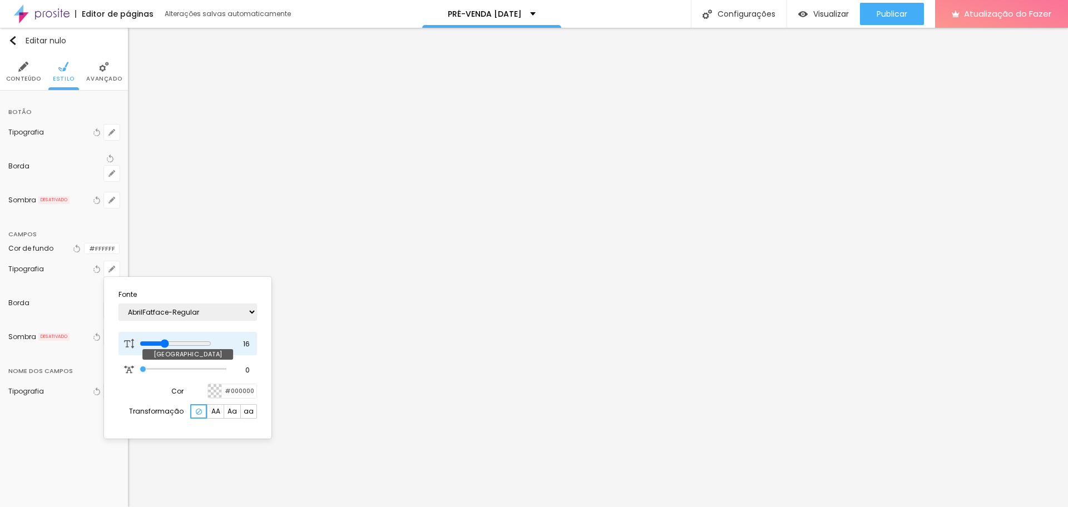
type input "21"
type input "22"
type input "21"
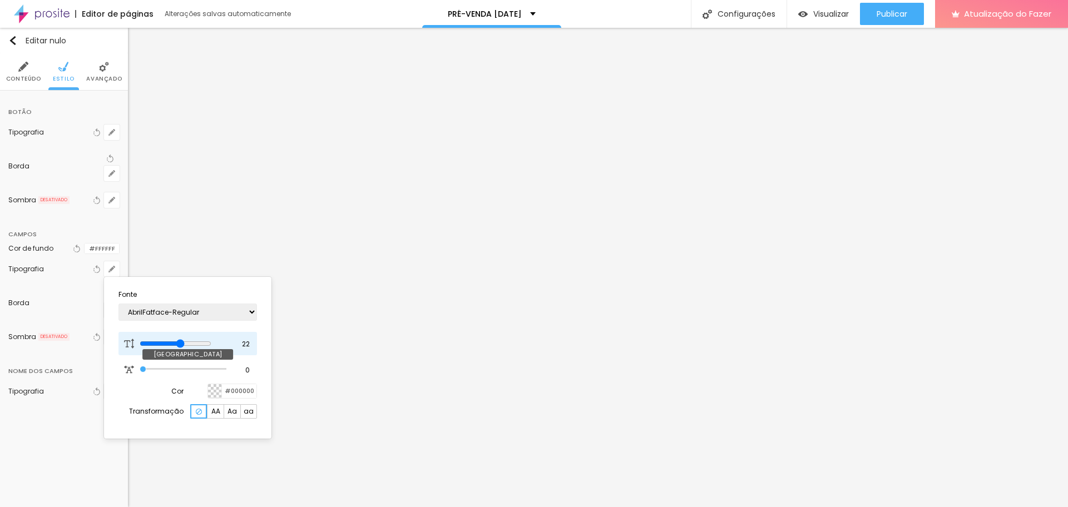
type input "21"
type input "20"
type input "19"
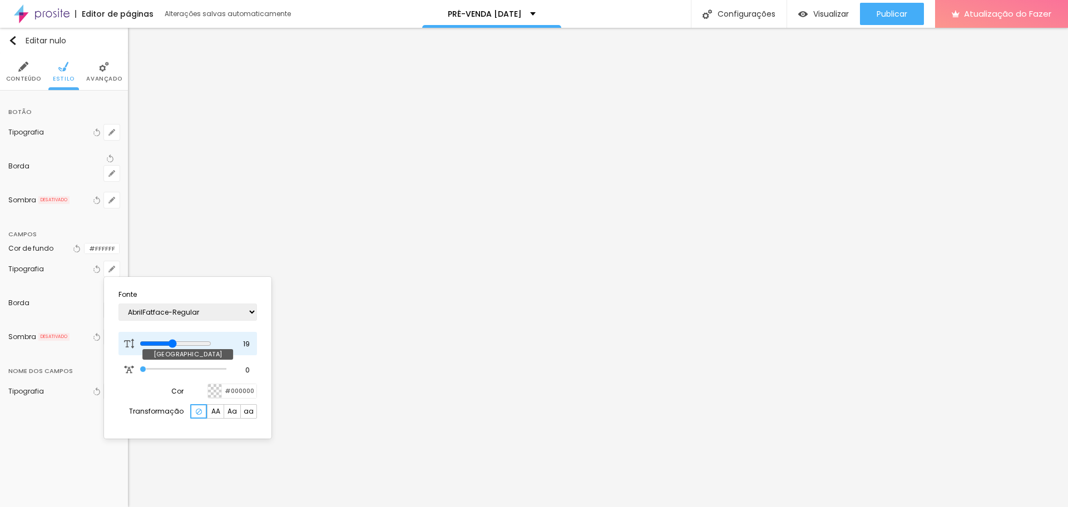
type input "18"
type input "17"
type input "16"
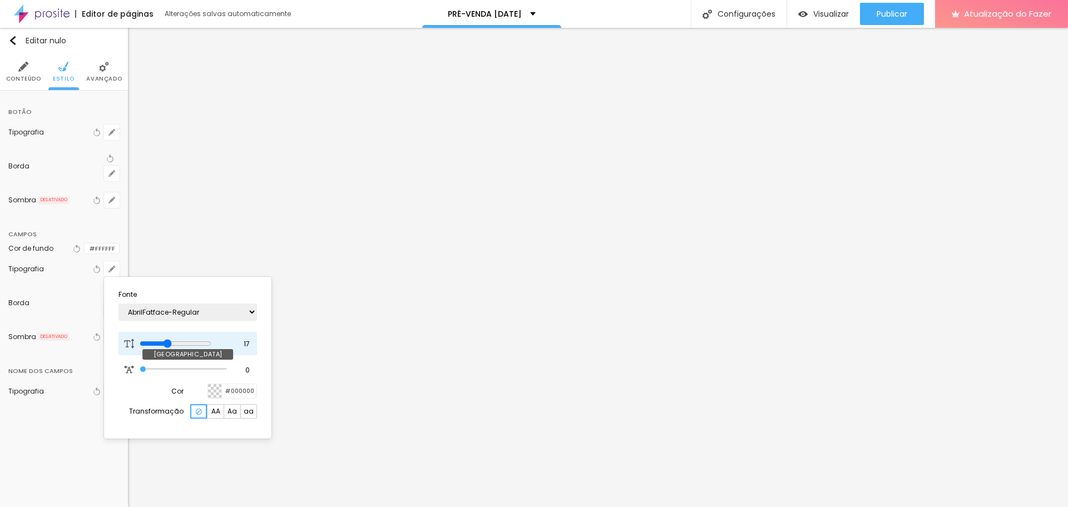
type input "16"
type input "15"
type input "14"
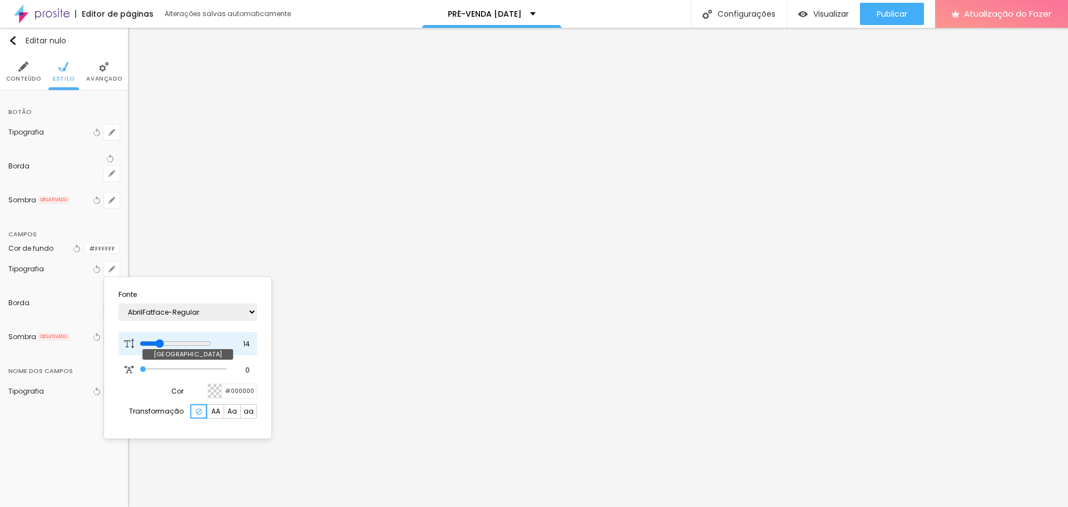
drag, startPoint x: 186, startPoint y: 341, endPoint x: 163, endPoint y: 340, distance: 22.8
type input "14"
click at [163, 340] on input "range" at bounding box center [176, 343] width 72 height 9
click at [69, 381] on div at bounding box center [534, 253] width 1068 height 507
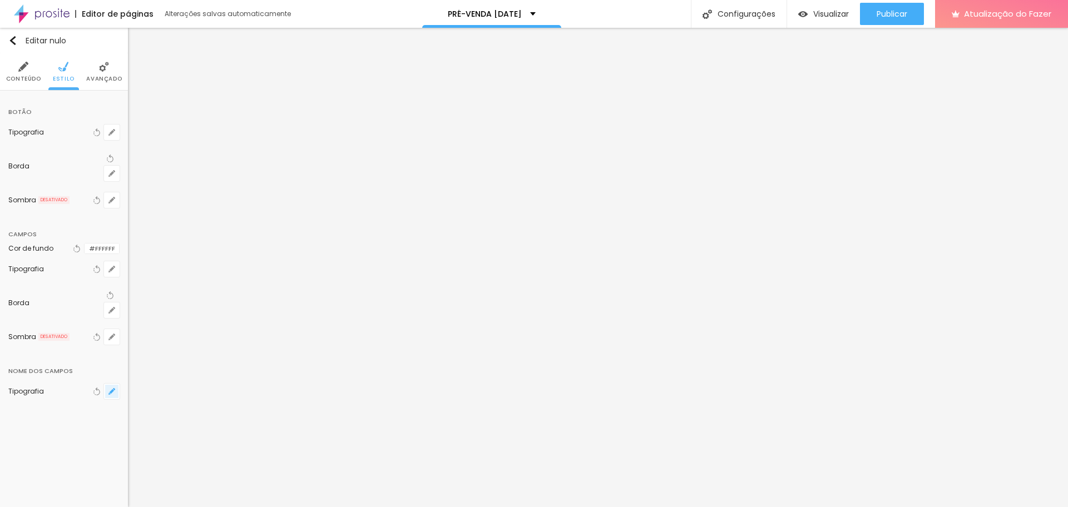
click at [111, 389] on icon "button" at bounding box center [112, 391] width 4 height 4
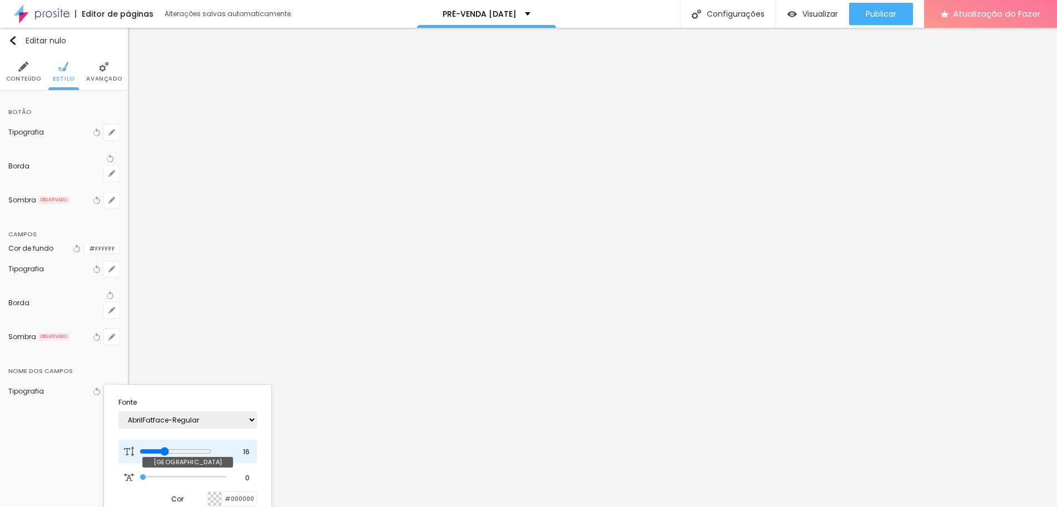
drag, startPoint x: 172, startPoint y: 448, endPoint x: 195, endPoint y: 448, distance: 22.8
click at [195, 448] on div at bounding box center [183, 452] width 87 height 10
type input "18"
type input "19"
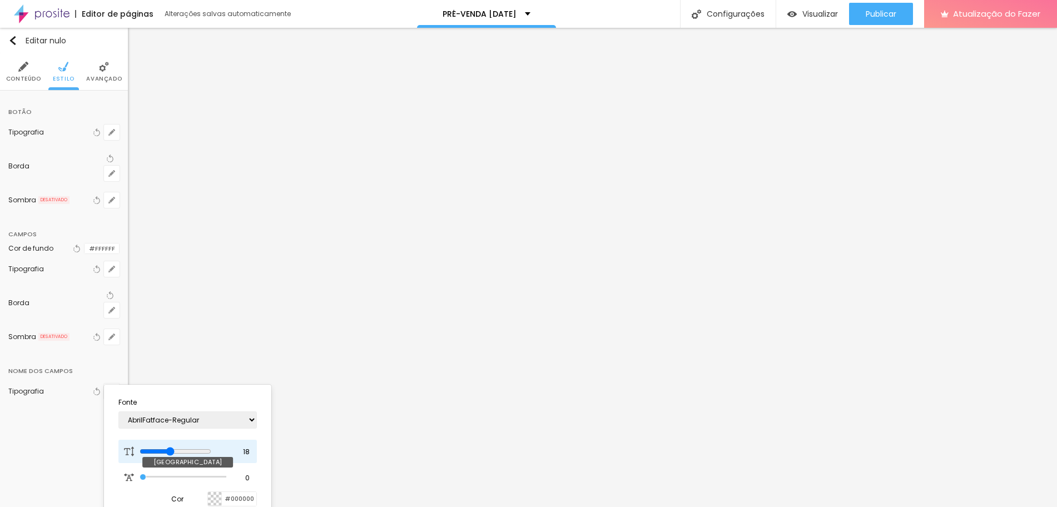
type input "19"
click at [179, 449] on input "range" at bounding box center [176, 451] width 72 height 9
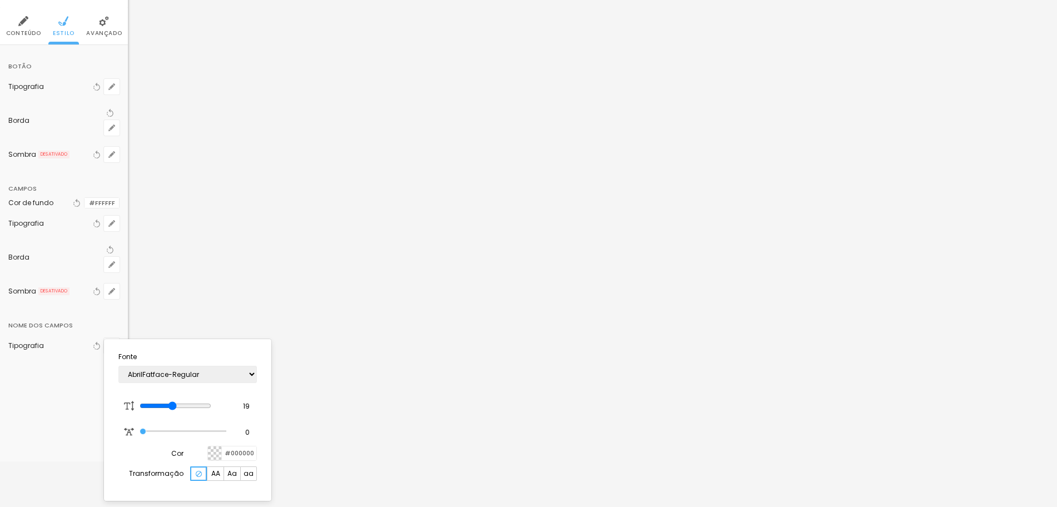
scroll to position [95, 0]
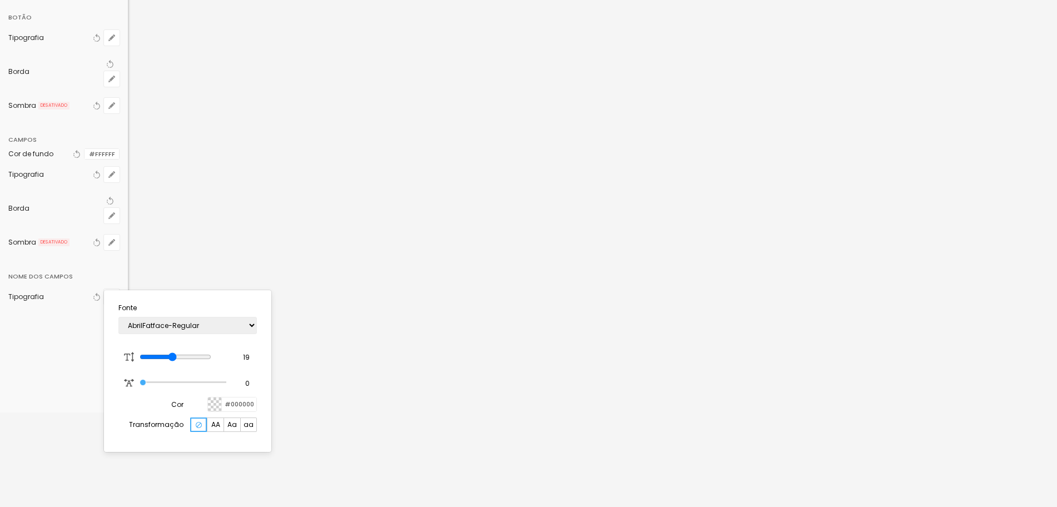
click at [215, 401] on div at bounding box center [215, 405] width 14 height 14
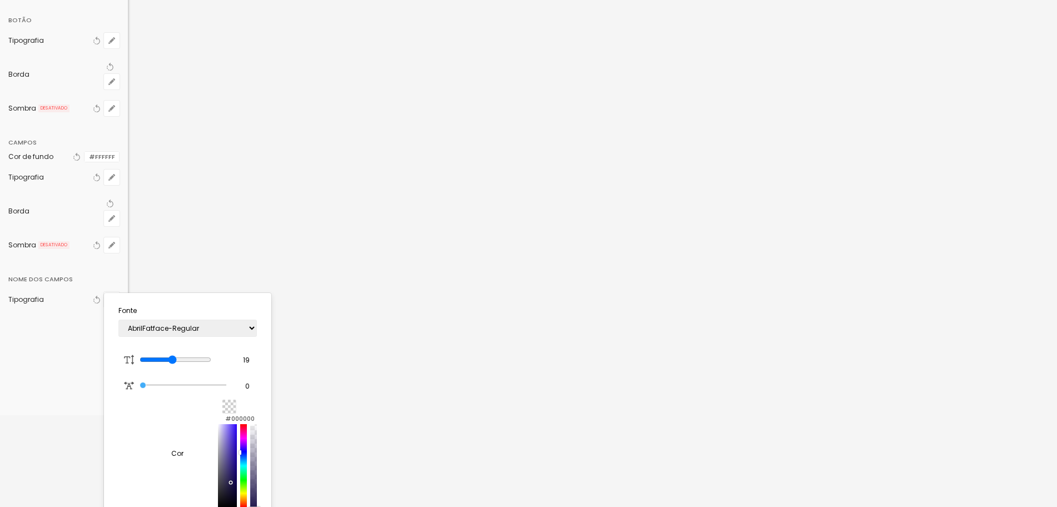
scroll to position [91, 0]
drag, startPoint x: 202, startPoint y: 479, endPoint x: 200, endPoint y: 490, distance: 10.9
click at [229, 482] on div at bounding box center [230, 480] width 2 height 2
click at [240, 470] on div at bounding box center [243, 454] width 7 height 83
click at [240, 478] on div at bounding box center [243, 454] width 7 height 83
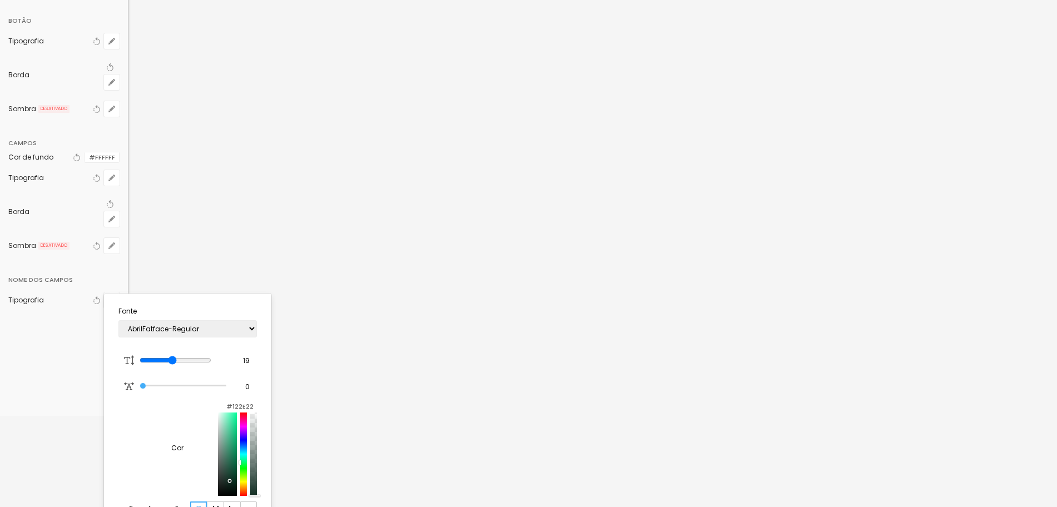
click at [240, 468] on div at bounding box center [243, 454] width 7 height 83
click at [218, 470] on div at bounding box center [227, 454] width 19 height 83
type input "#156B4D"
click at [218, 476] on div at bounding box center [227, 454] width 19 height 83
click at [126, 413] on div "Cor #156B4D" at bounding box center [187, 448] width 138 height 96
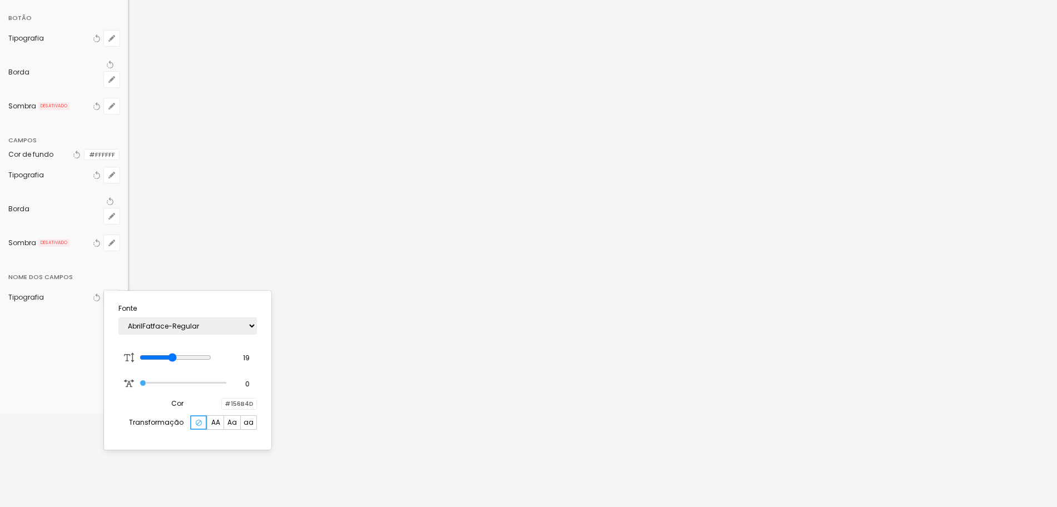
scroll to position [95, 0]
click at [540, 460] on div at bounding box center [528, 253] width 1057 height 507
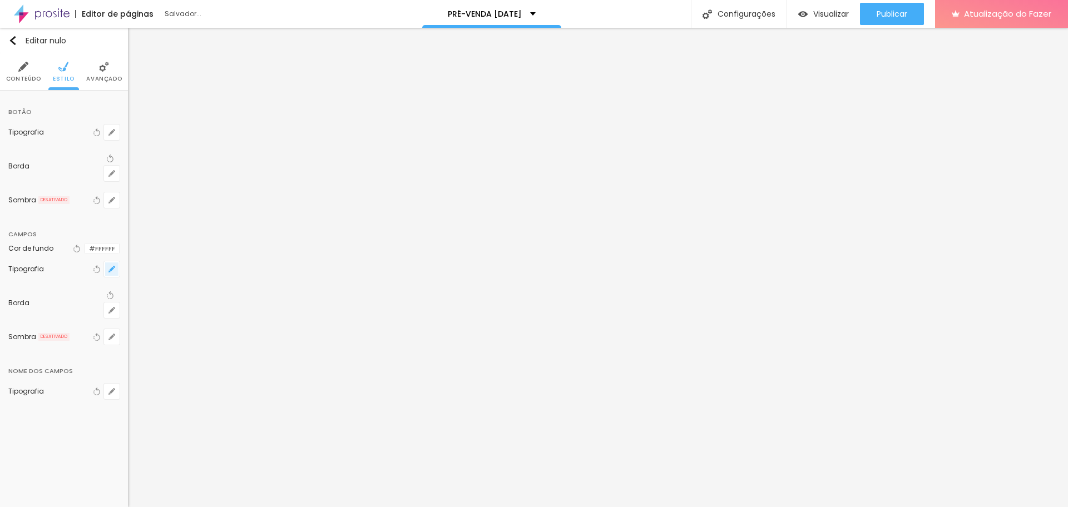
click at [112, 270] on button "button" at bounding box center [112, 269] width 16 height 16
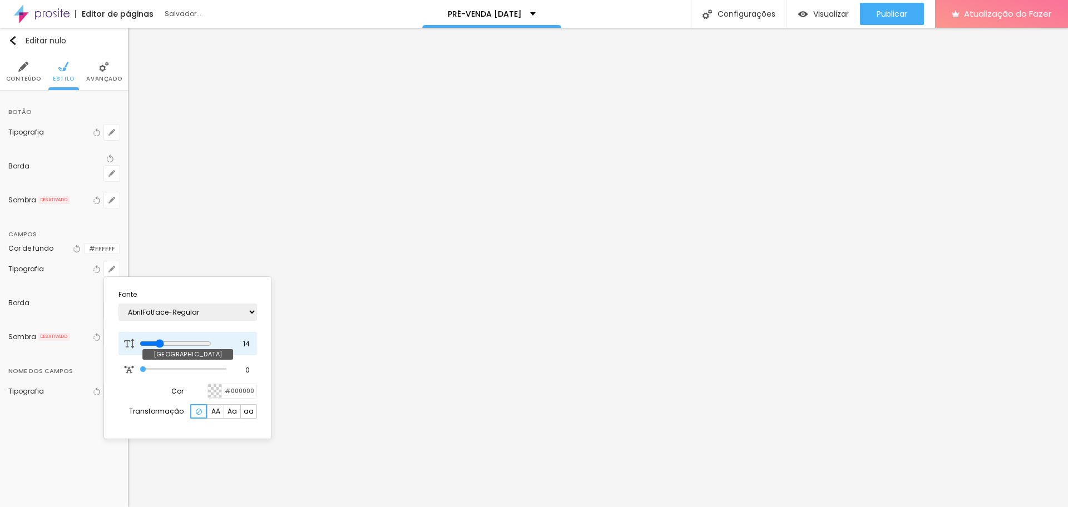
type input "15"
click at [166, 345] on input "range" at bounding box center [176, 343] width 72 height 9
click at [438, 446] on div at bounding box center [534, 253] width 1068 height 507
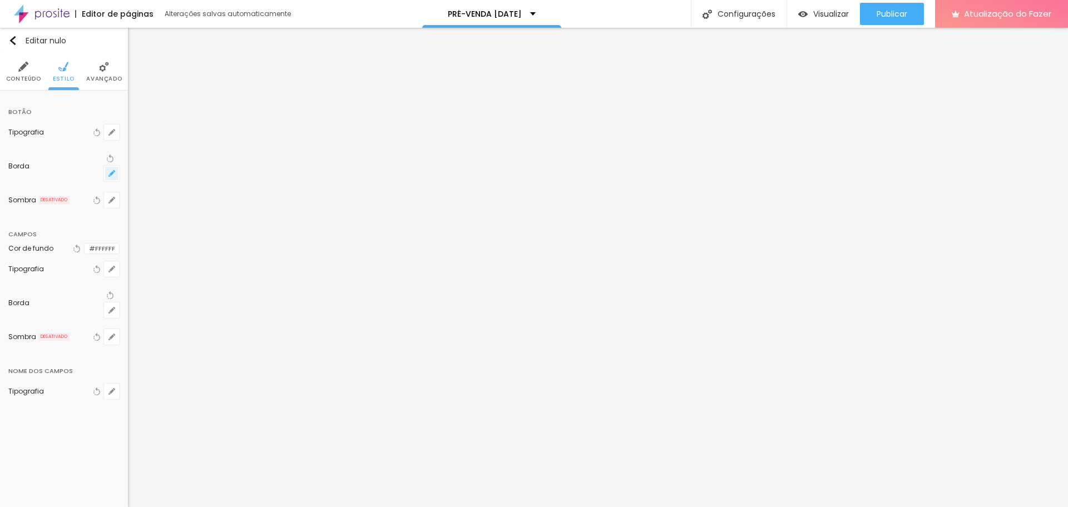
click at [112, 171] on icon "button" at bounding box center [112, 173] width 4 height 4
click at [150, 252] on div at bounding box center [150, 249] width 0 height 11
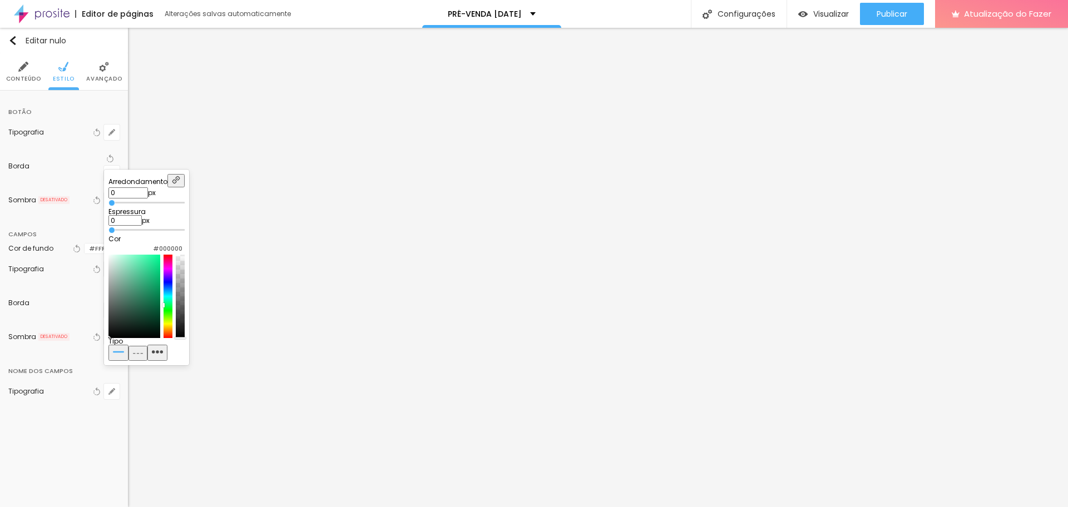
click at [172, 314] on div at bounding box center [167, 296] width 9 height 83
click at [160, 316] on div at bounding box center [134, 296] width 52 height 83
click at [160, 310] on div at bounding box center [134, 296] width 52 height 83
click at [160, 304] on div at bounding box center [134, 296] width 52 height 83
click at [172, 310] on div at bounding box center [167, 296] width 9 height 83
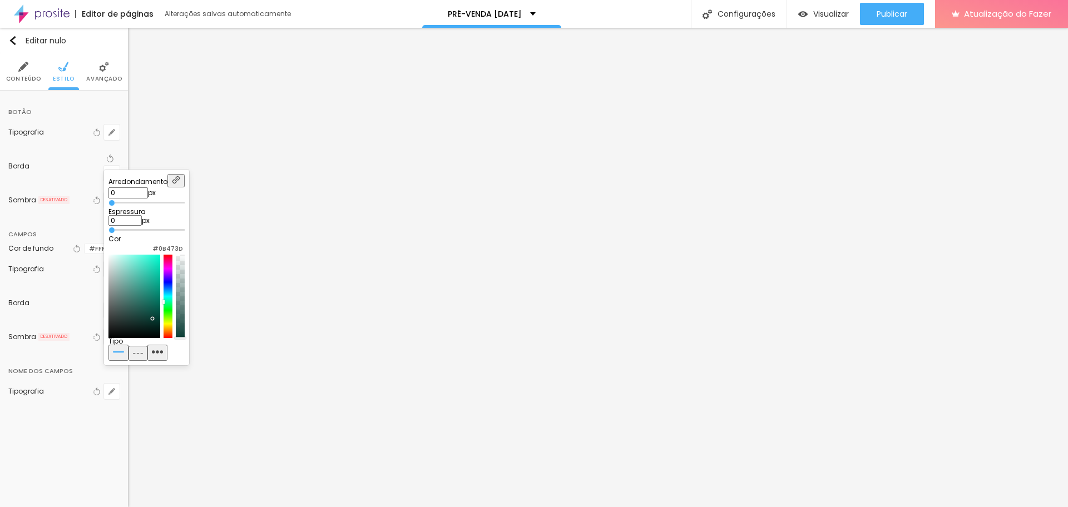
type input "#093D34"
drag, startPoint x: 209, startPoint y: 317, endPoint x: 209, endPoint y: 330, distance: 12.8
click at [160, 330] on div at bounding box center [134, 296] width 52 height 83
click at [221, 121] on div at bounding box center [534, 253] width 1068 height 507
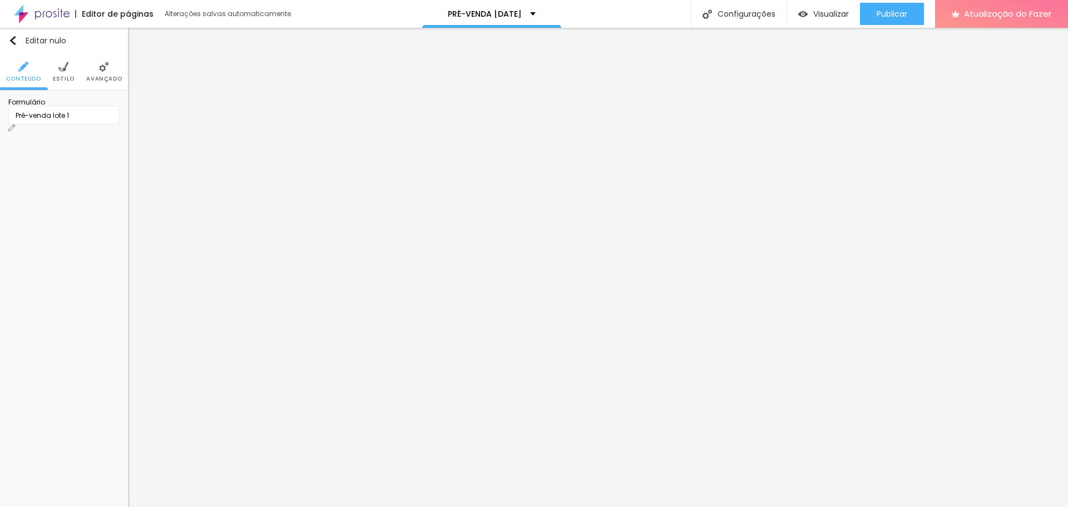
click at [64, 70] on img at bounding box center [63, 67] width 10 height 10
click at [39, 148] on div "Borda Voltar ao padrão" at bounding box center [63, 166] width 111 height 41
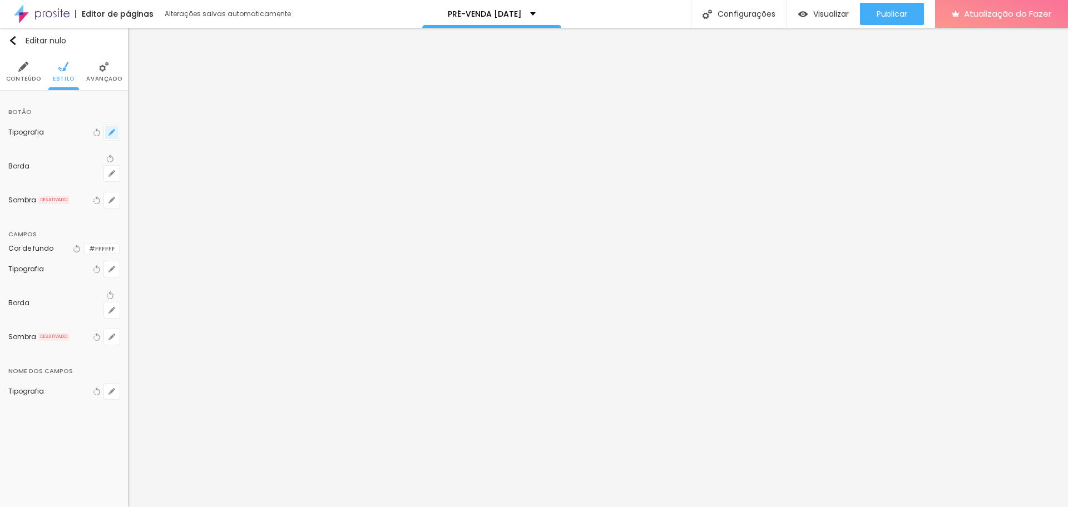
click at [109, 131] on icon "button" at bounding box center [111, 132] width 7 height 7
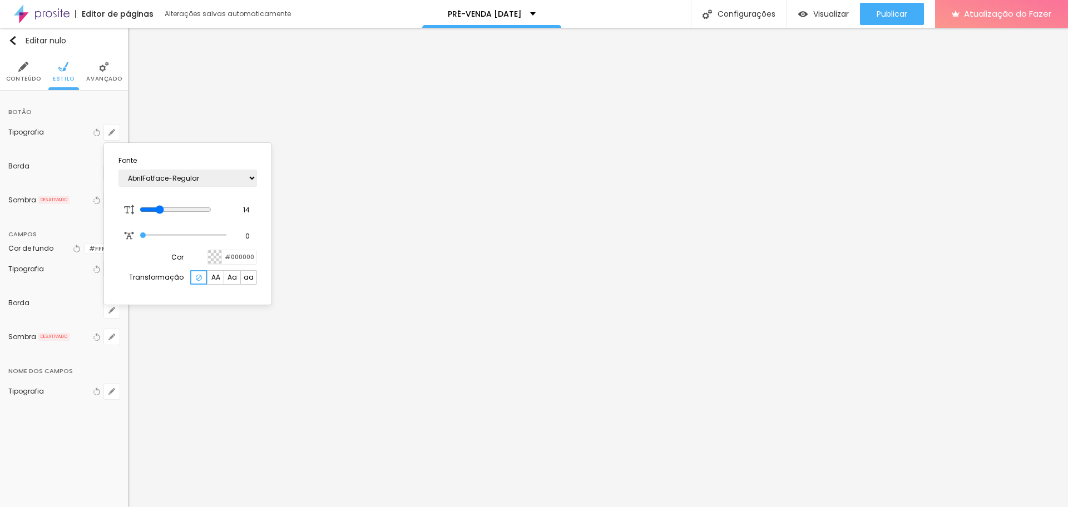
click at [966, 455] on div at bounding box center [534, 253] width 1068 height 507
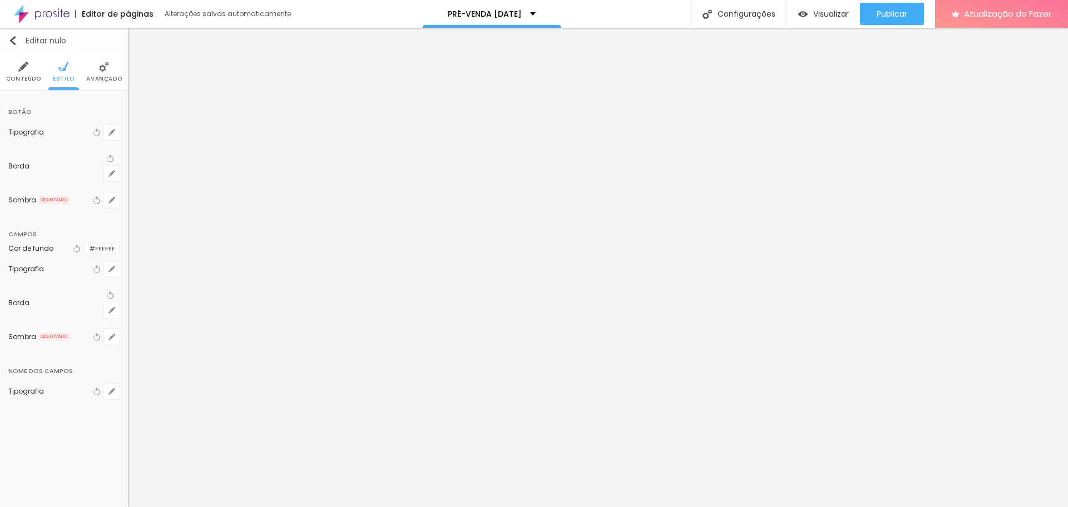
click at [16, 42] on img "button" at bounding box center [12, 40] width 9 height 9
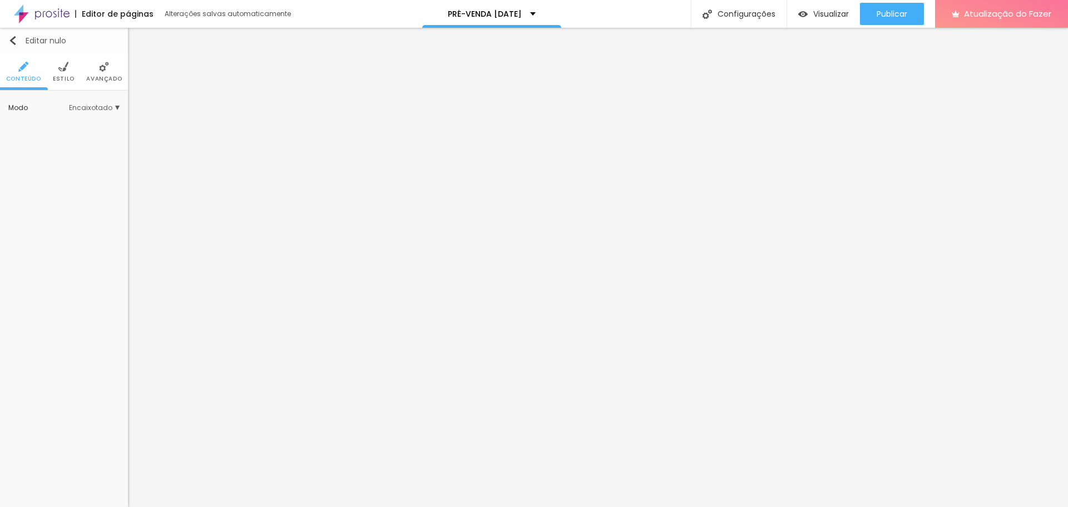
click at [11, 39] on img "button" at bounding box center [12, 40] width 9 height 9
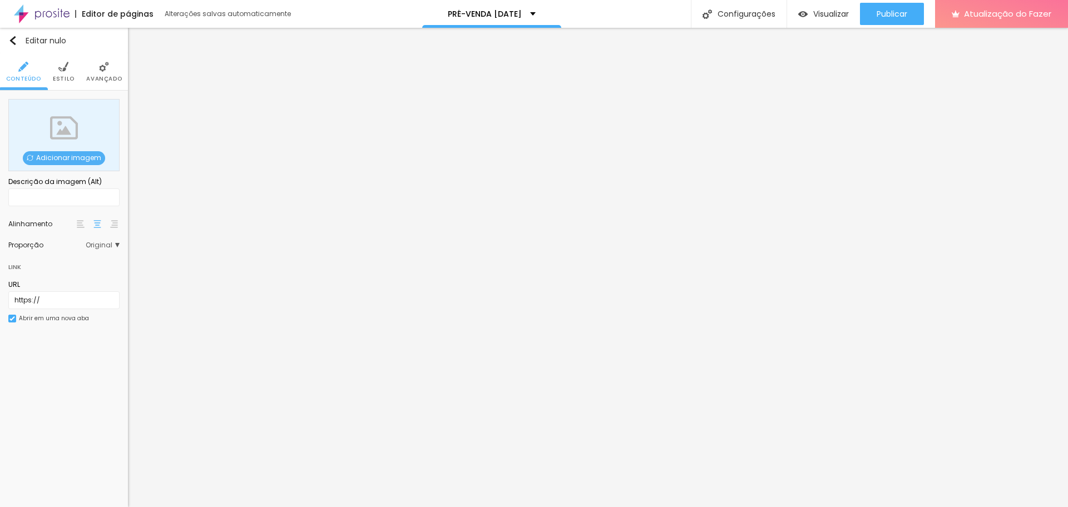
click at [57, 156] on font "Adicionar imagem" at bounding box center [68, 157] width 65 height 9
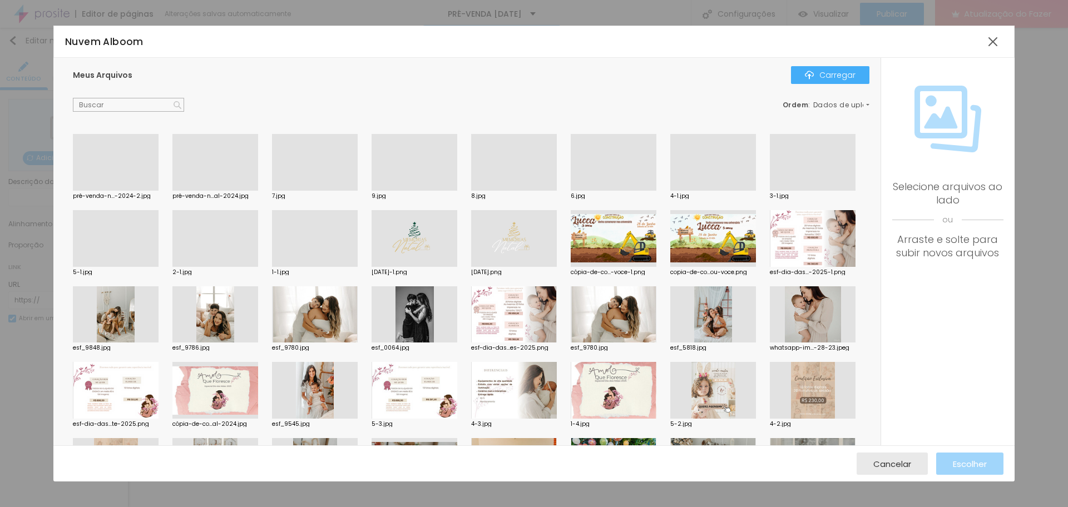
click at [258, 267] on div at bounding box center [215, 267] width 86 height 0
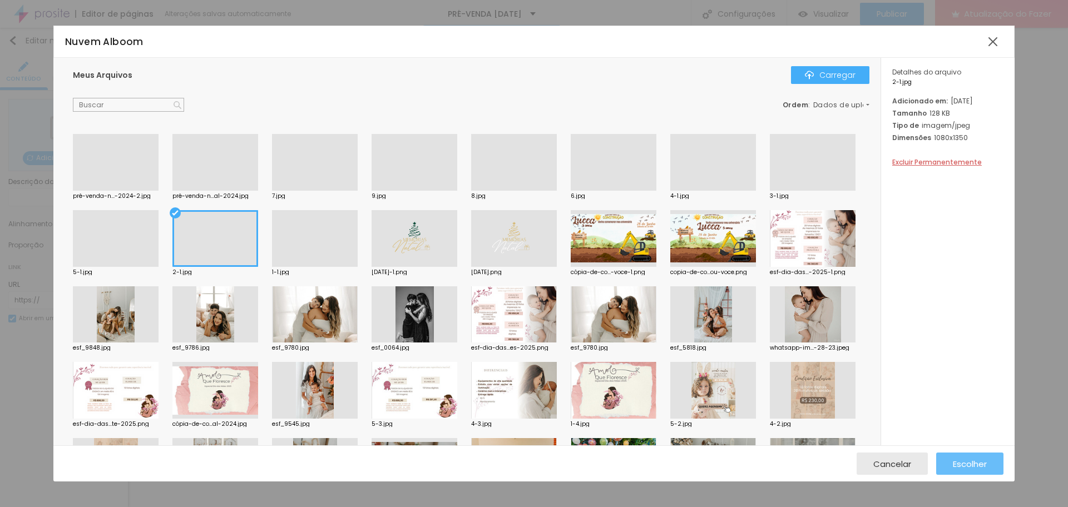
click at [952, 463] on font "Escolher" at bounding box center [969, 464] width 34 height 12
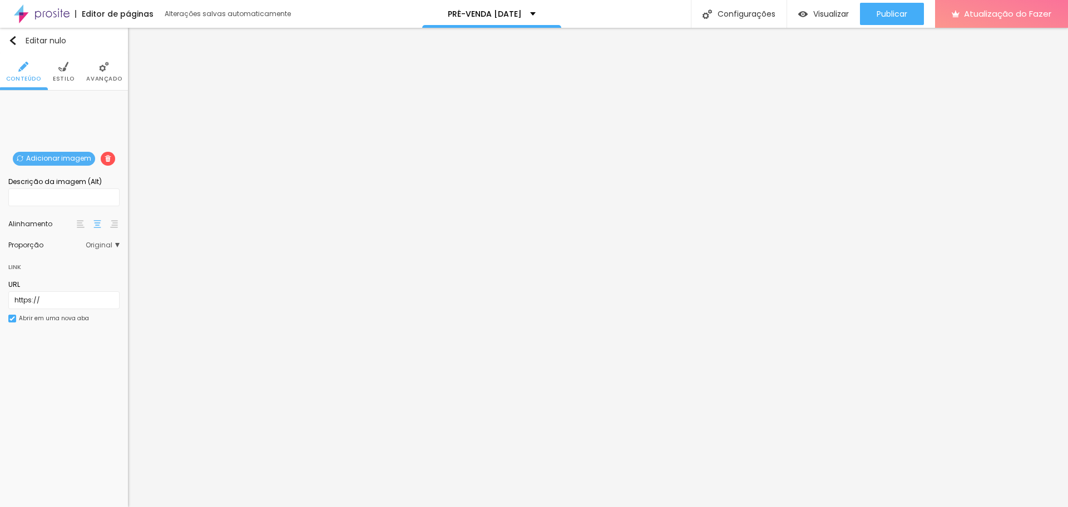
click at [58, 73] on li "Estilo" at bounding box center [64, 71] width 22 height 37
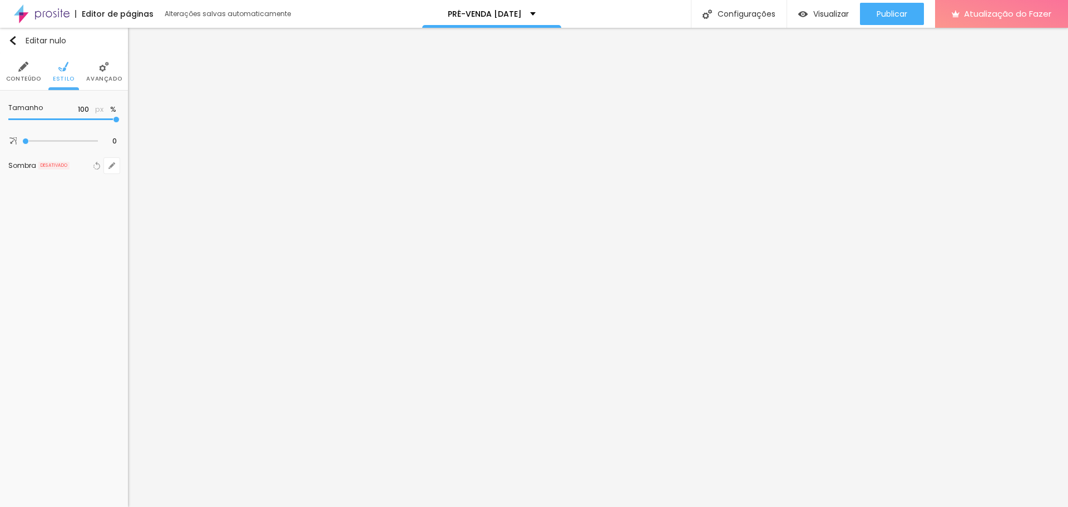
type input "95"
type input "90"
type input "85"
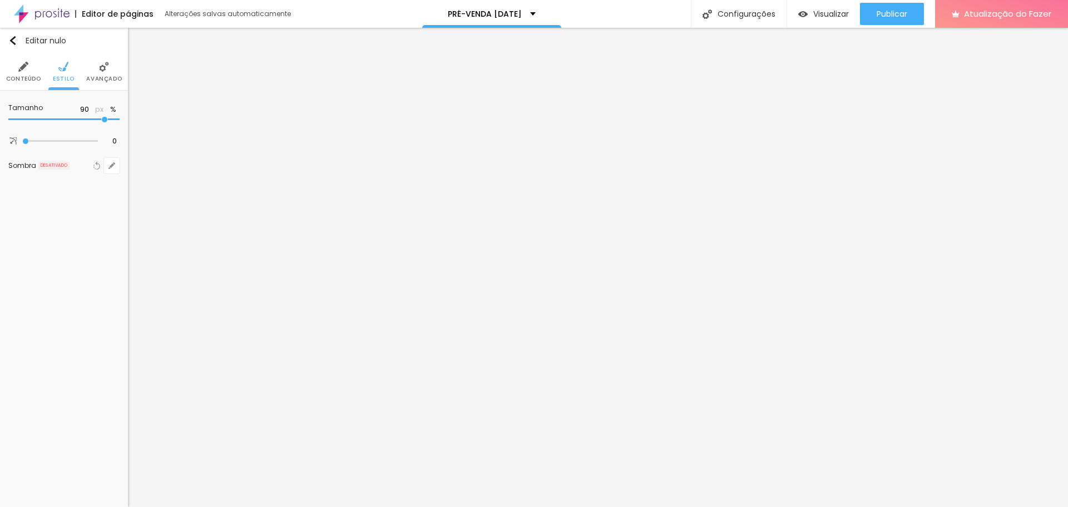
type input "85"
type input "80"
type input "75"
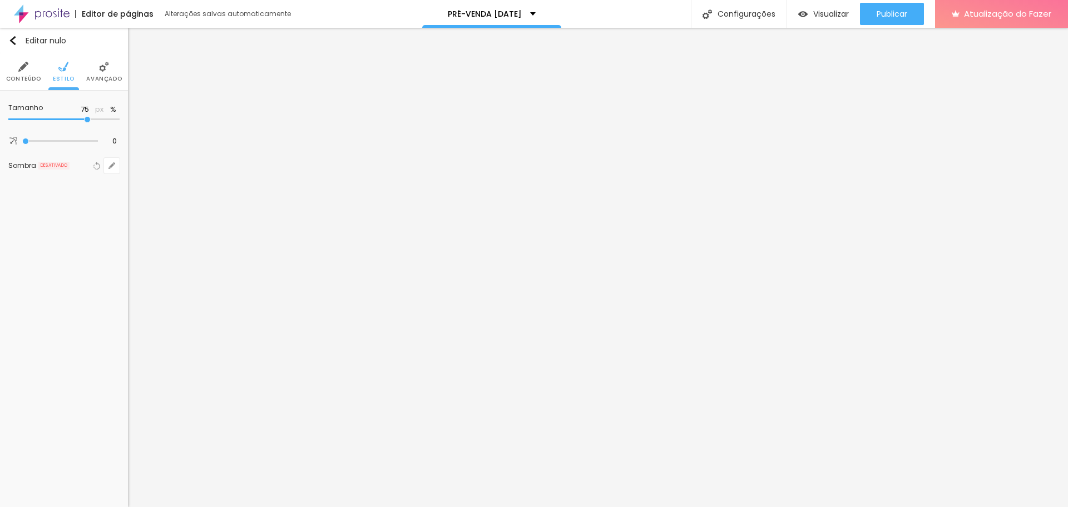
type input "70"
type input "65"
type input "60"
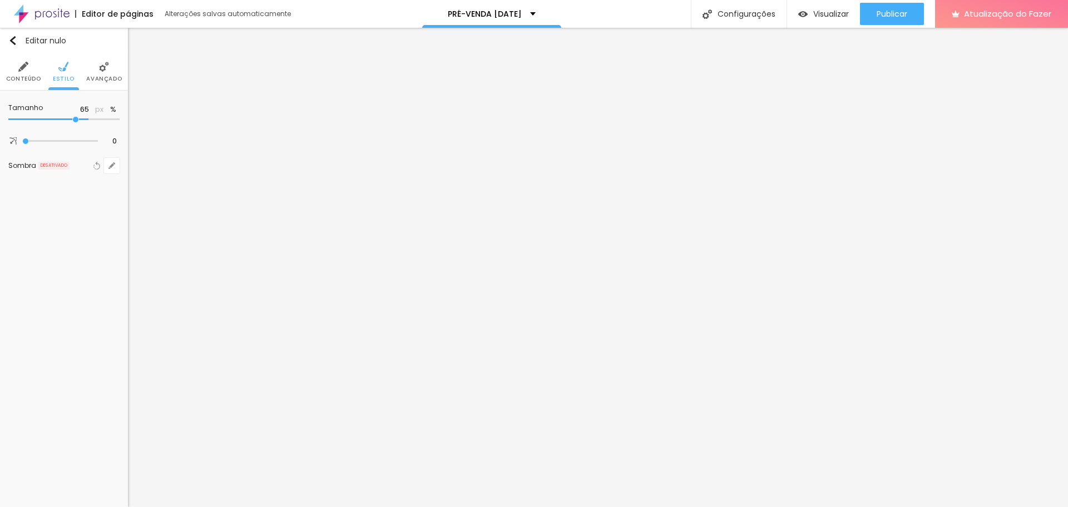
type input "60"
type input "55"
type input "50"
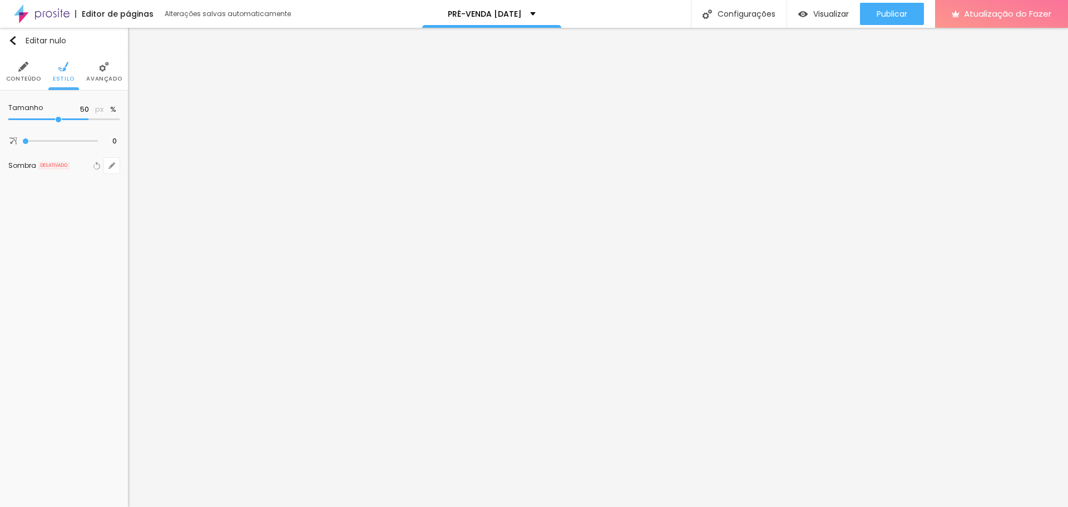
type input "45"
type input "40"
type input "35"
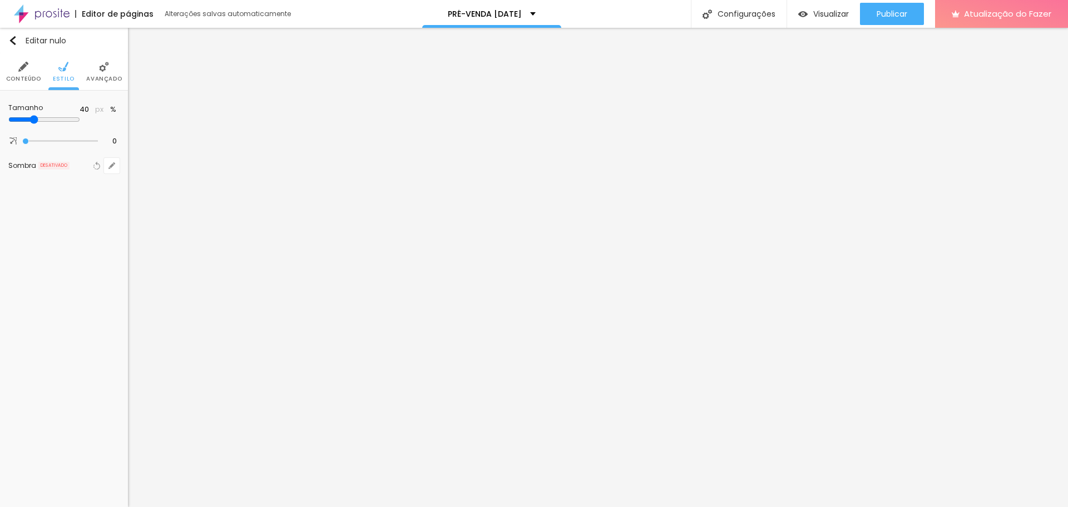
type input "35"
type input "30"
type input "35"
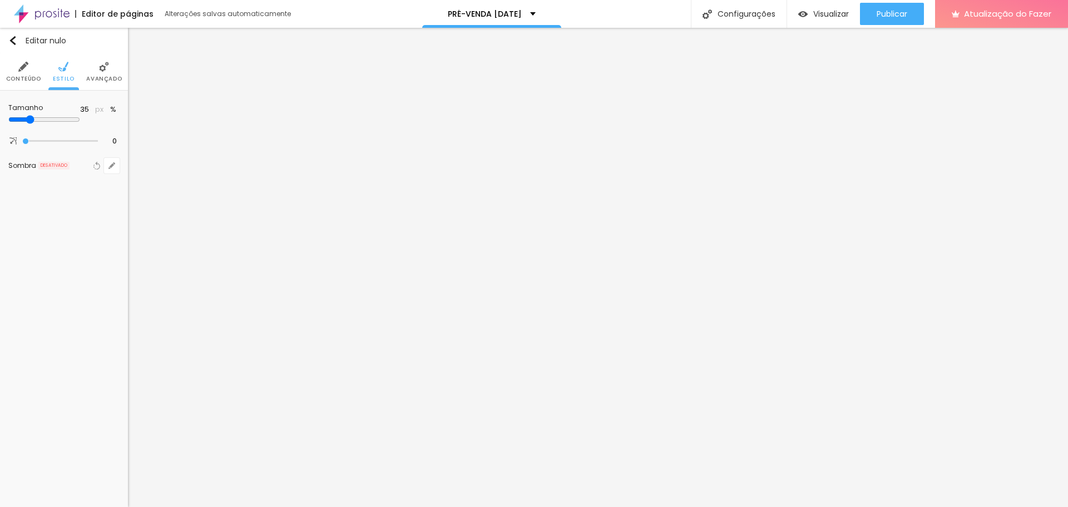
type input "40"
drag, startPoint x: 113, startPoint y: 117, endPoint x: 45, endPoint y: 121, distance: 67.9
type input "40"
click at [45, 121] on input "range" at bounding box center [44, 119] width 72 height 9
